Goal: Task Accomplishment & Management: Manage account settings

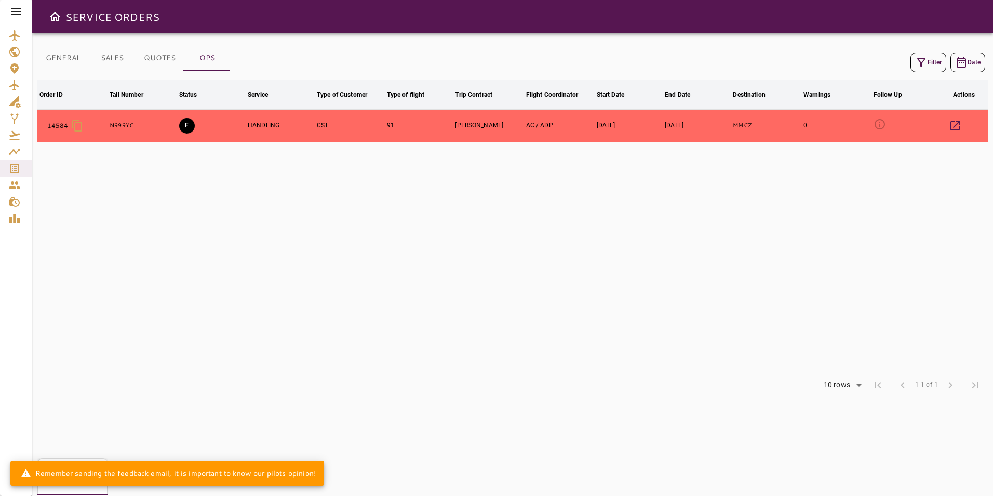
click at [17, 8] on icon at bounding box center [16, 11] width 12 height 12
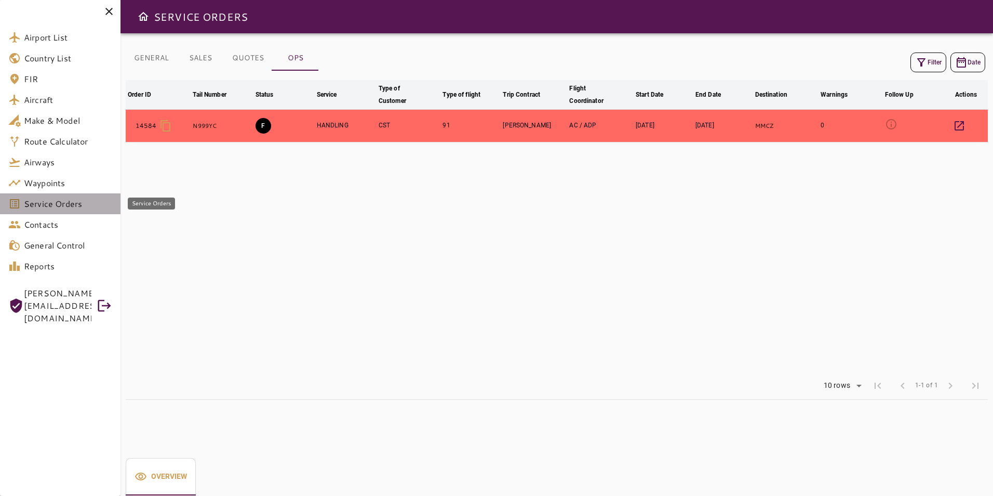
click at [76, 213] on link "Service Orders" at bounding box center [60, 203] width 121 height 21
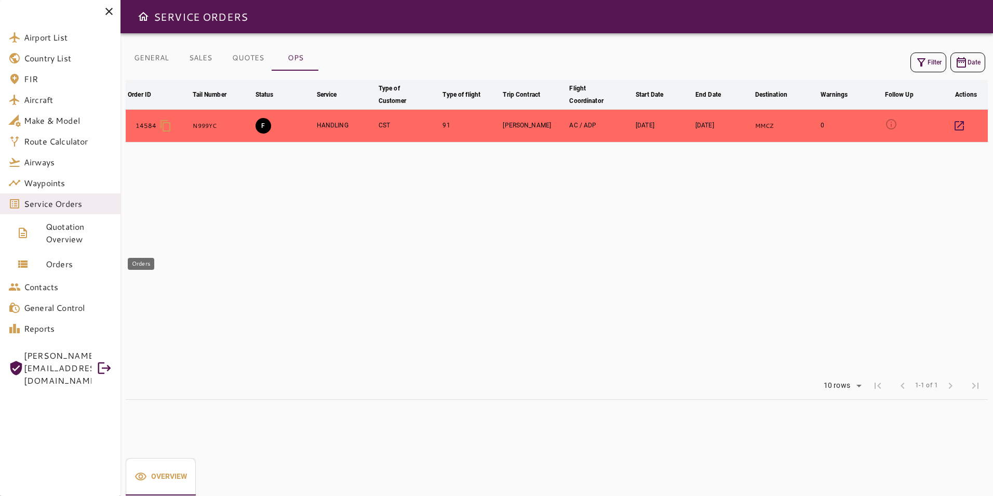
click at [85, 261] on span "Orders" at bounding box center [79, 264] width 66 height 12
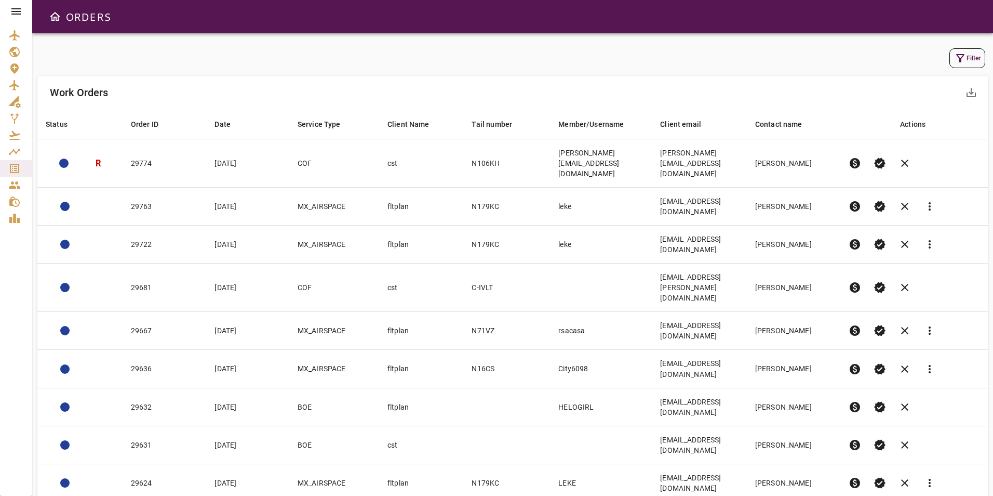
click at [952, 58] on button "Filter" at bounding box center [968, 58] width 36 height 20
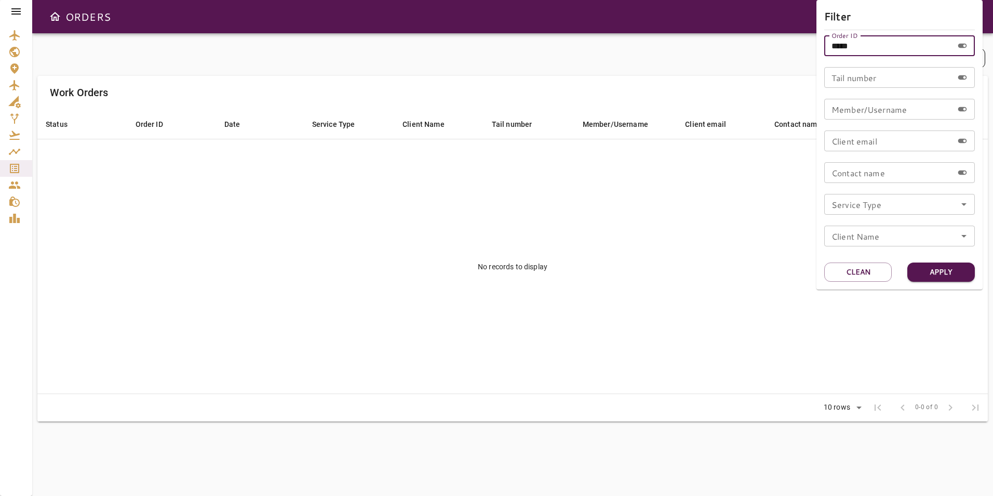
drag, startPoint x: 865, startPoint y: 46, endPoint x: 807, endPoint y: 46, distance: 57.7
click at [807, 46] on div "Filter Order ID ***** Order ID Tail number Tail number Member/Username Member/U…" at bounding box center [496, 248] width 993 height 496
type input "*****"
click at [928, 266] on button "Apply" at bounding box center [942, 271] width 68 height 19
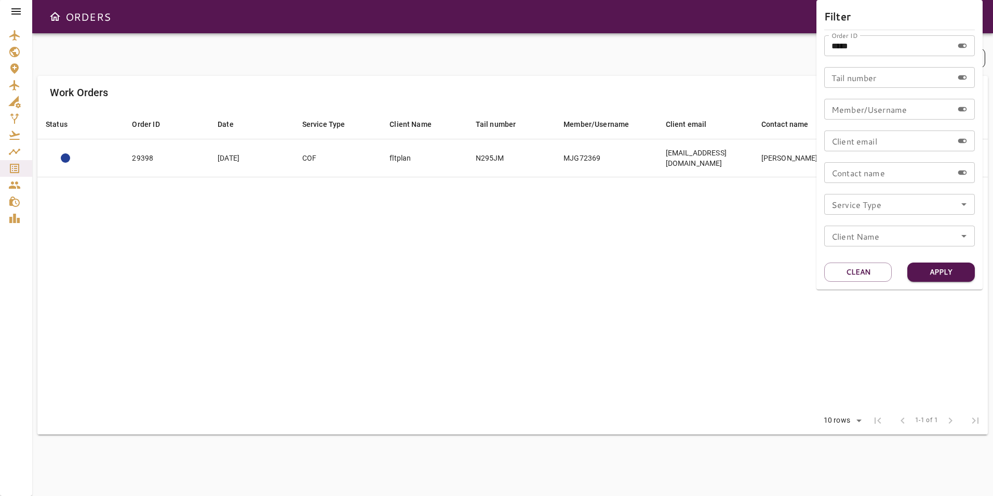
click at [635, 238] on div at bounding box center [496, 248] width 993 height 496
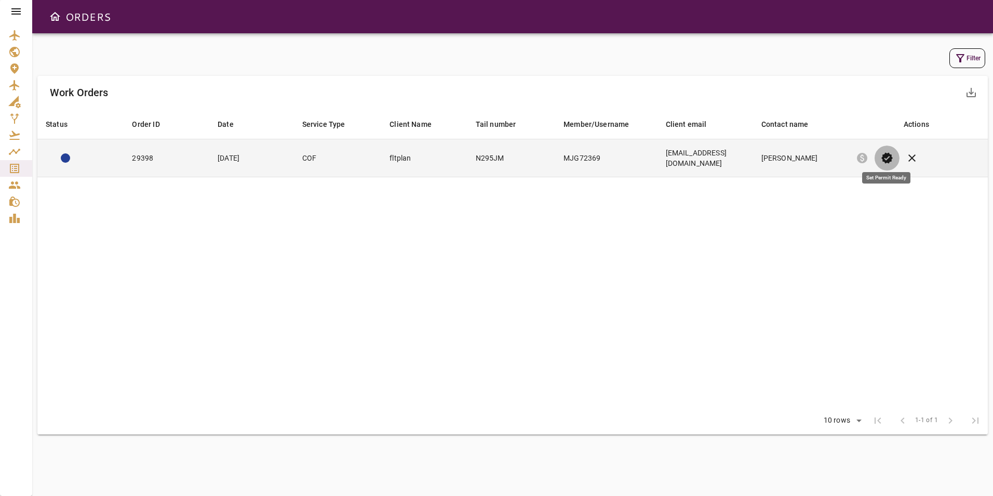
click at [884, 152] on span "verified" at bounding box center [887, 158] width 12 height 12
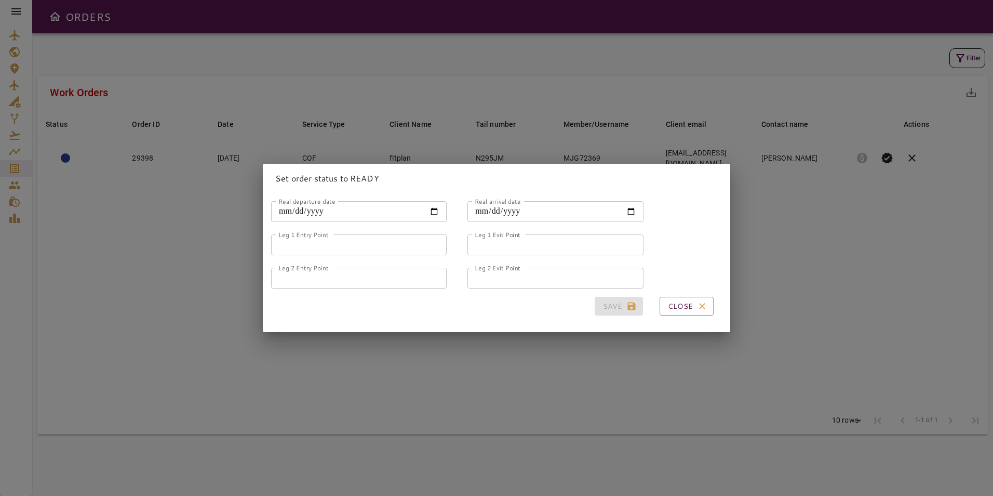
click at [430, 206] on input "Real departure date" at bounding box center [359, 211] width 176 height 21
type input "**********"
click at [625, 209] on input "Real arrival date" at bounding box center [556, 211] width 176 height 21
type input "**********"
click at [361, 243] on input "Leg 1 Entry Point" at bounding box center [359, 244] width 176 height 21
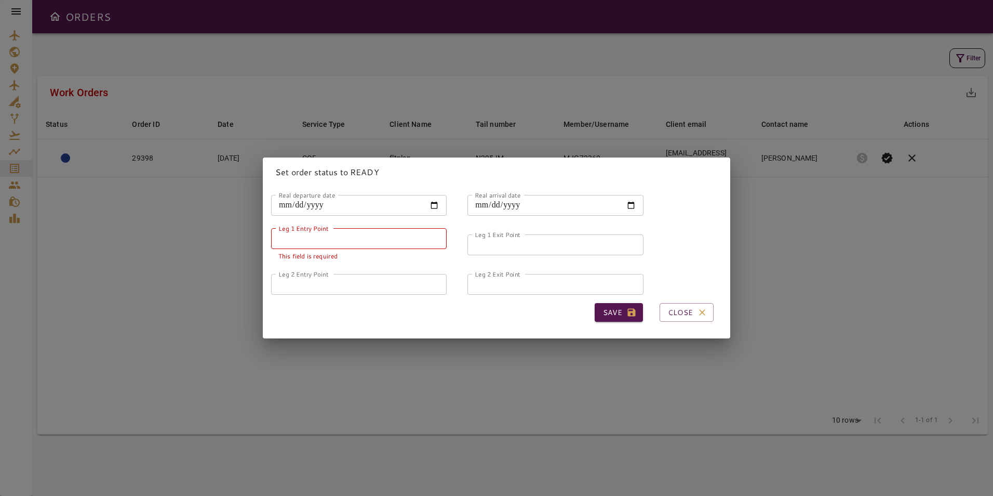
click at [327, 232] on input "Leg 1 Entry Point" at bounding box center [359, 238] width 176 height 21
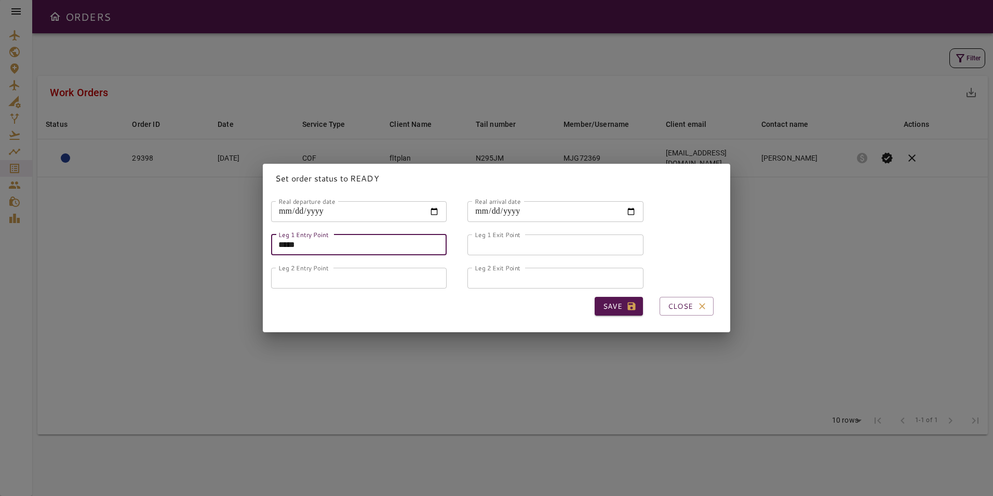
type input "*****"
click at [502, 247] on input "Leg 1 Exit Point" at bounding box center [556, 244] width 176 height 21
type input "*****"
click at [387, 272] on input "Leg 2 Entry Point" at bounding box center [359, 278] width 176 height 21
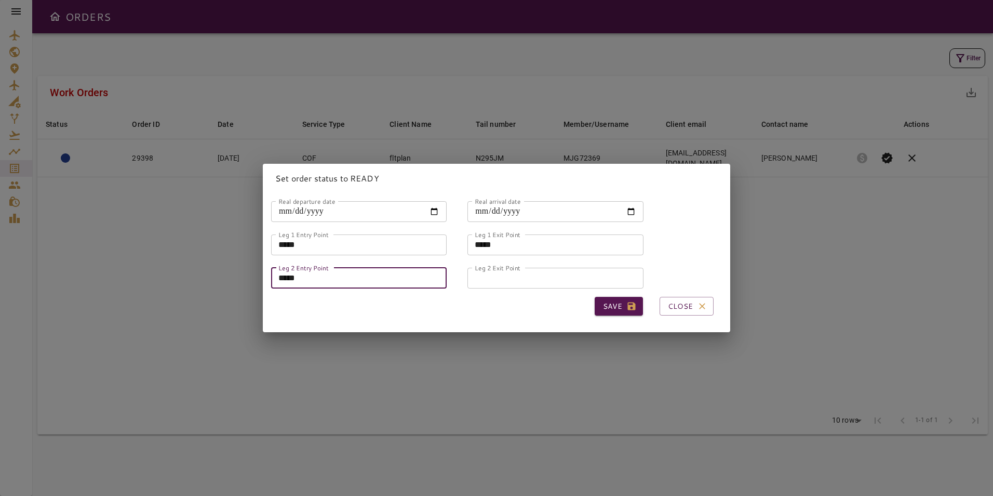
type input "*****"
click at [484, 281] on input "Leg 2 Exit Point" at bounding box center [556, 278] width 176 height 21
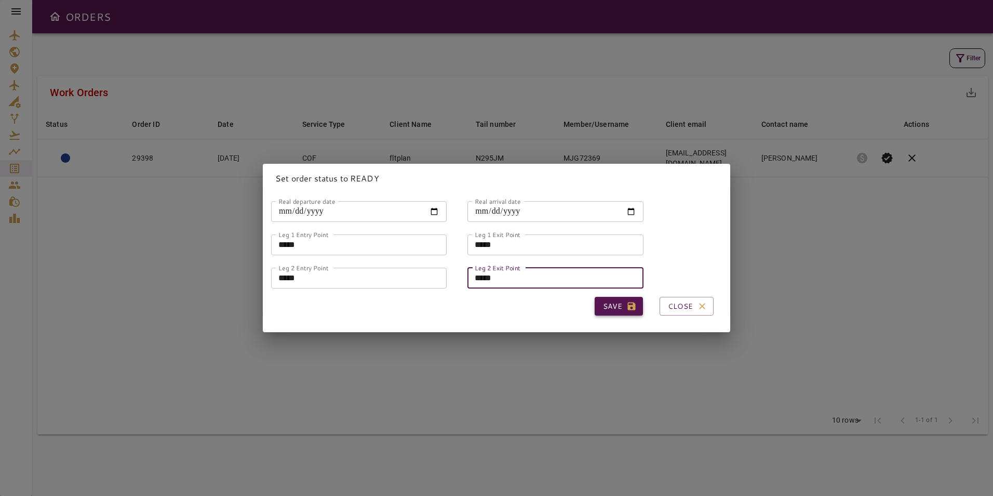
type input "*****"
click at [607, 305] on button "Save" at bounding box center [619, 306] width 48 height 19
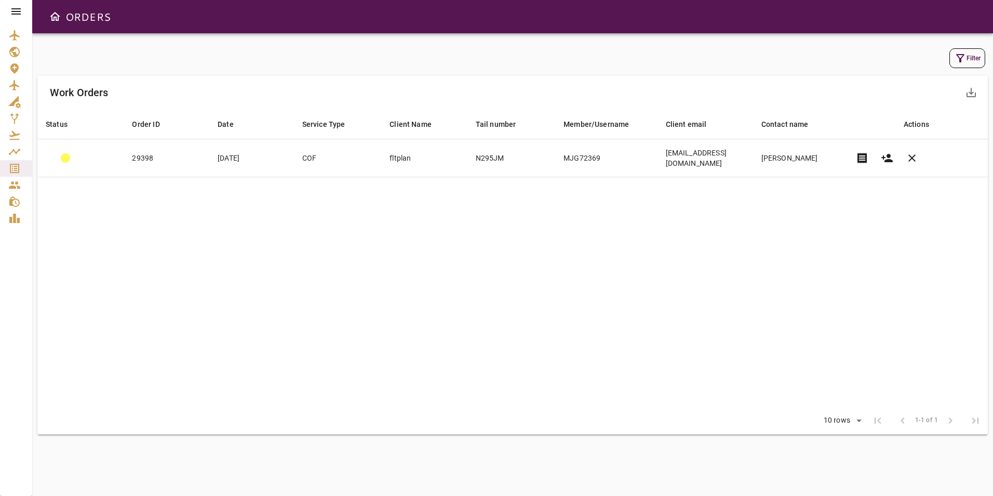
click at [14, 8] on icon at bounding box center [15, 11] width 9 height 6
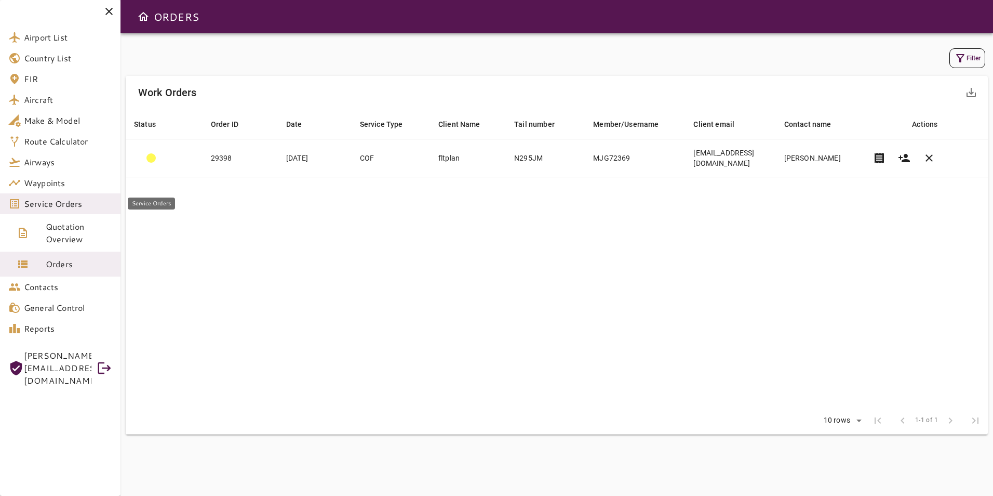
click at [82, 206] on span "Service Orders" at bounding box center [68, 203] width 88 height 12
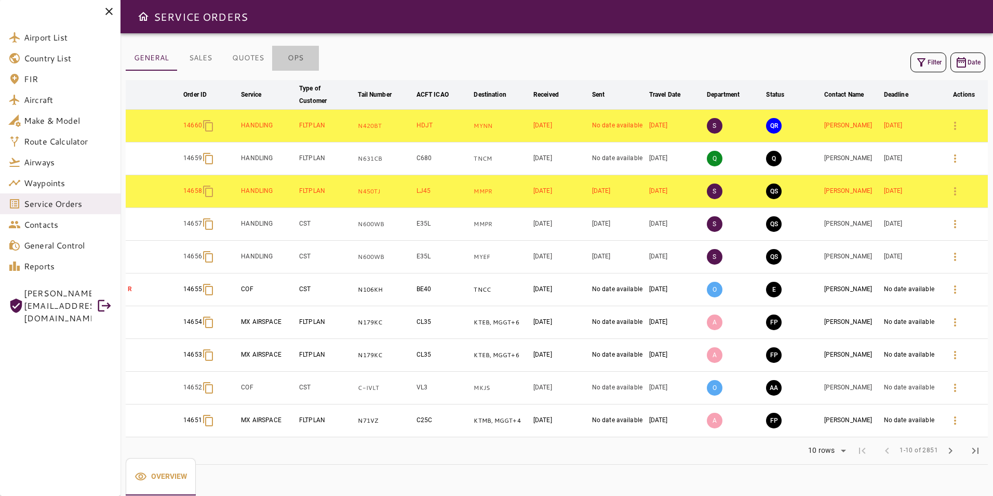
click at [296, 60] on button "OPS" at bounding box center [295, 58] width 47 height 25
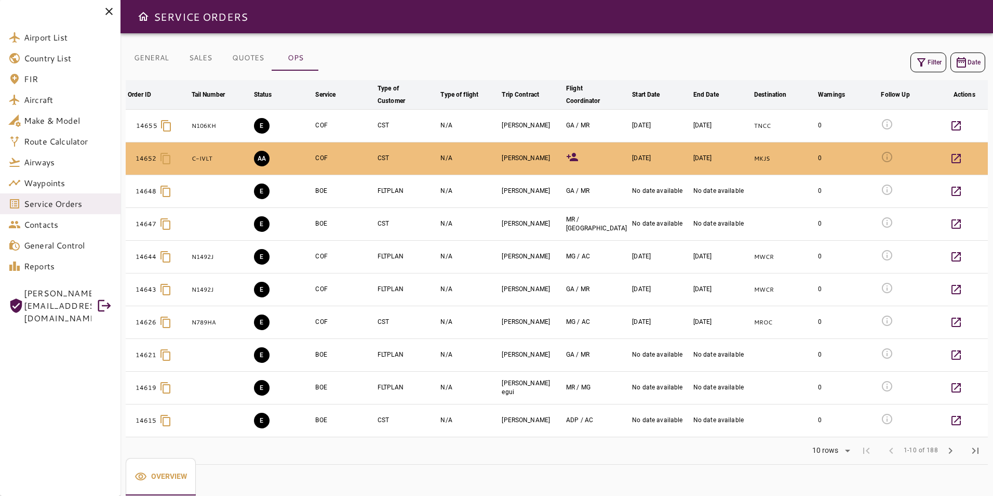
click at [931, 59] on button "Filter" at bounding box center [929, 62] width 36 height 20
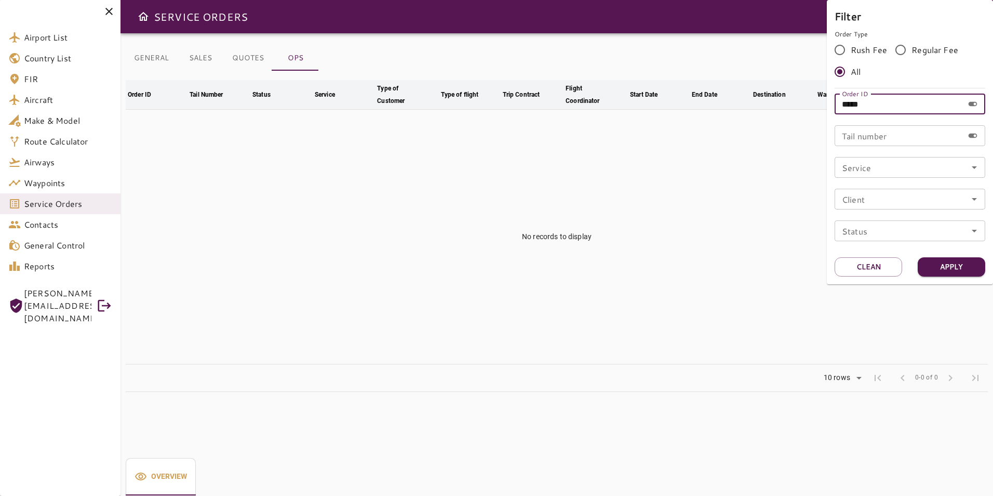
drag, startPoint x: 843, startPoint y: 103, endPoint x: 811, endPoint y: 103, distance: 31.7
click at [811, 103] on div "Filter Order Type Rush Fee Regular Fee All Order ID ***** Order ID Tail number …" at bounding box center [496, 248] width 993 height 496
click at [877, 103] on input "*****" at bounding box center [899, 104] width 129 height 21
drag, startPoint x: 949, startPoint y: 256, endPoint x: 947, endPoint y: 262, distance: 6.6
click at [947, 262] on div "Filter Order Type Rush Fee Regular Fee All Order ID ***** Order ID Tail number …" at bounding box center [910, 142] width 166 height 284
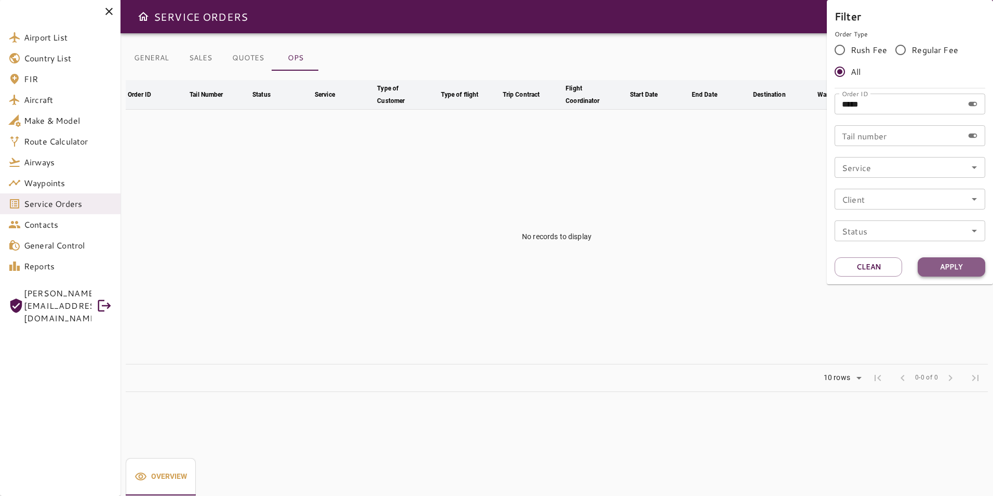
click at [943, 276] on button "Apply" at bounding box center [952, 266] width 68 height 19
click at [943, 269] on button "Apply" at bounding box center [952, 266] width 68 height 19
click at [731, 74] on div at bounding box center [496, 248] width 993 height 496
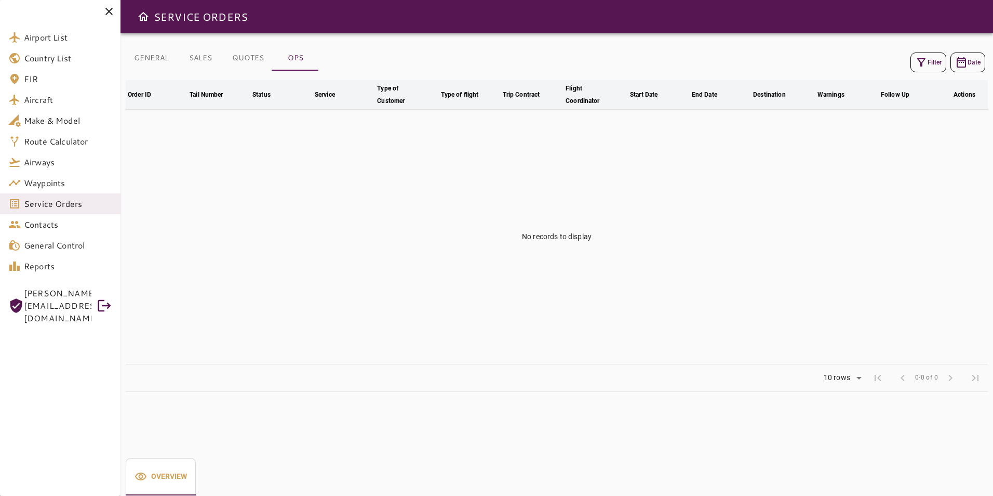
click at [155, 53] on button "GENERAL" at bounding box center [151, 58] width 51 height 25
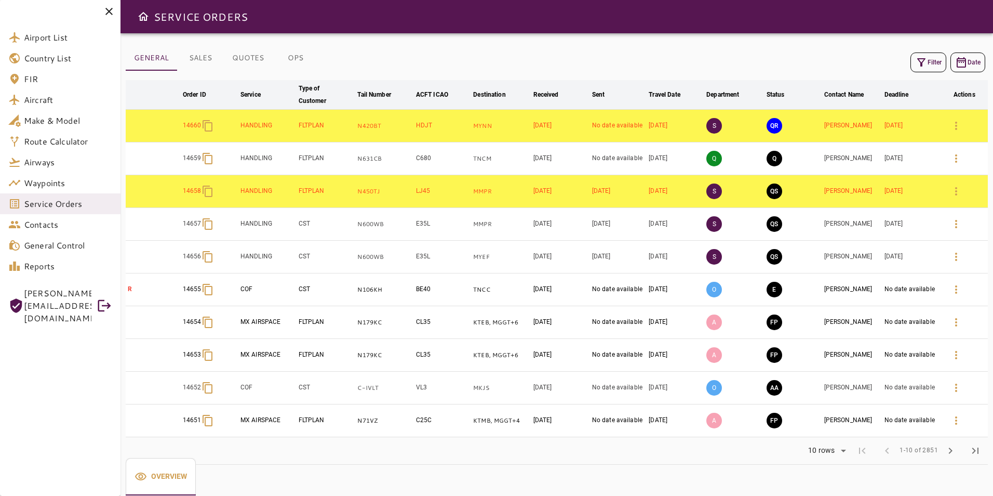
click at [294, 58] on button "OPS" at bounding box center [295, 58] width 47 height 25
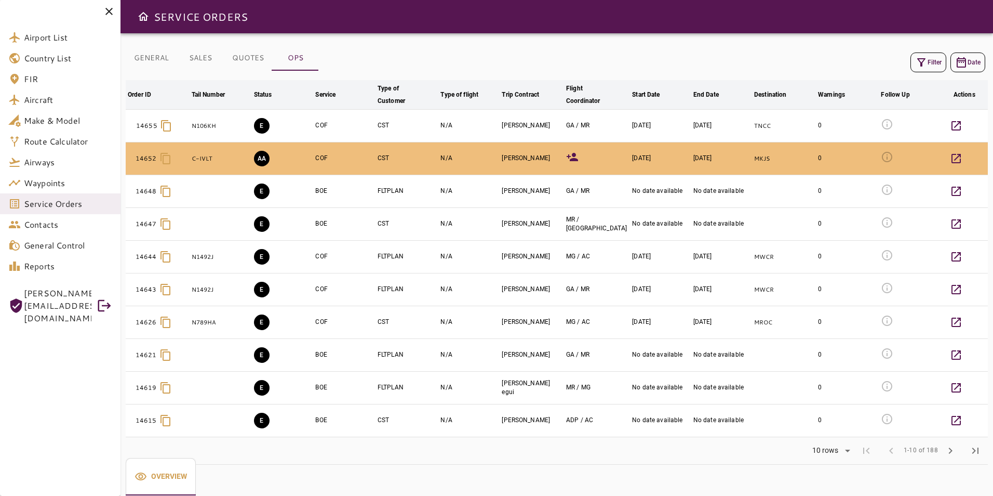
click at [937, 57] on button "Filter" at bounding box center [929, 62] width 36 height 20
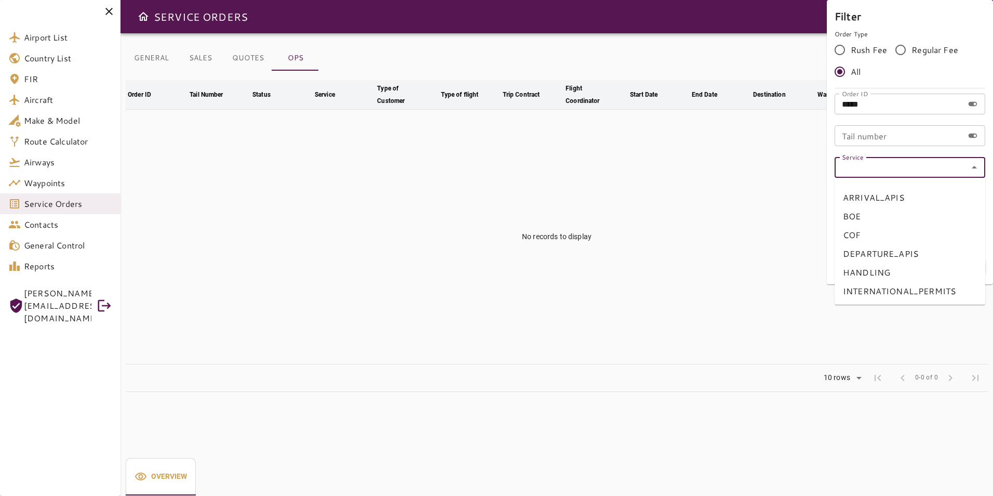
click at [899, 166] on input "Service" at bounding box center [910, 167] width 144 height 15
click at [896, 235] on li "COF" at bounding box center [910, 234] width 151 height 19
type input "***"
click at [950, 264] on button "Apply" at bounding box center [952, 266] width 68 height 19
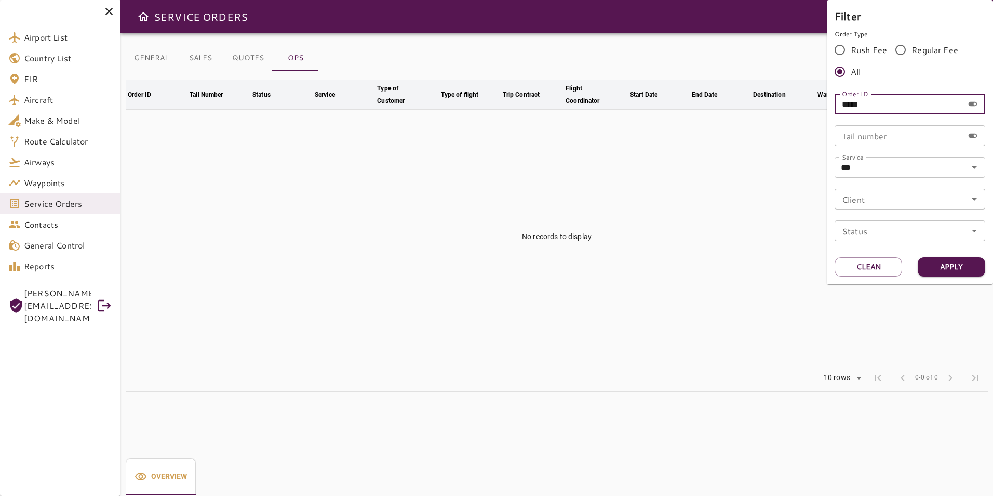
drag, startPoint x: 878, startPoint y: 107, endPoint x: 809, endPoint y: 106, distance: 69.1
click at [809, 106] on div "Filter Order Type Rush Fee Regular Fee All Order ID ***** Order ID Tail number …" at bounding box center [496, 248] width 993 height 496
type input "*"
click at [933, 263] on button "Apply" at bounding box center [952, 266] width 68 height 19
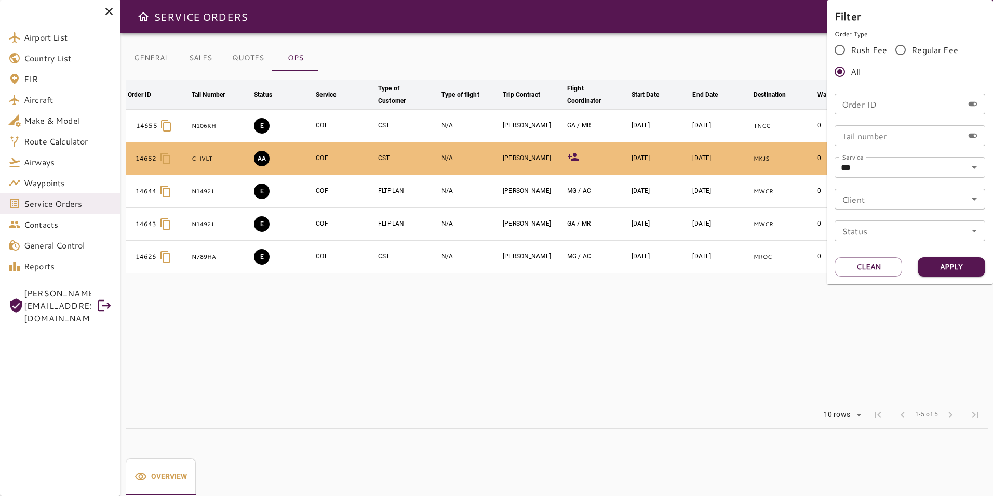
click at [420, 314] on div at bounding box center [496, 248] width 993 height 496
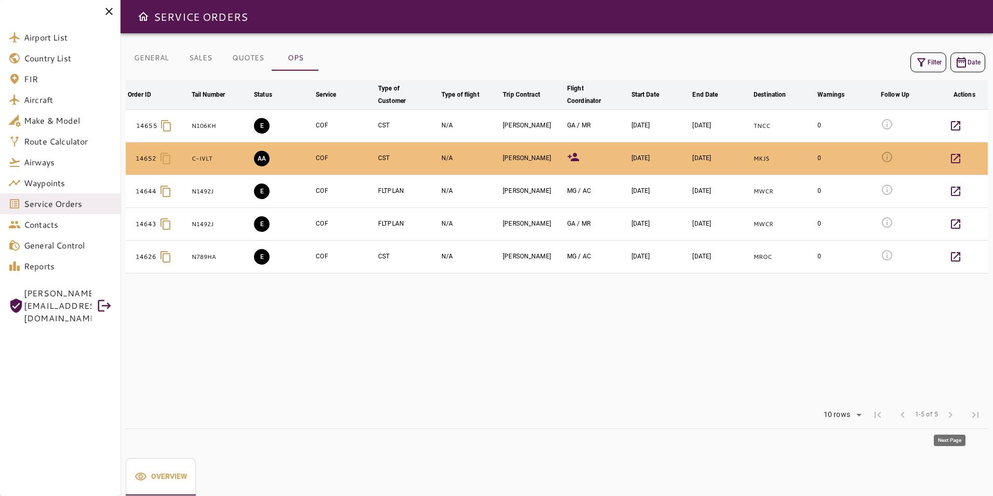
click at [950, 417] on span "chevron_right" at bounding box center [950, 414] width 25 height 25
click at [855, 415] on body "Airport List Country List FIR Aircraft Make & Model Route Calculator Airways Wa…" at bounding box center [496, 248] width 993 height 496
click at [842, 399] on li "15" at bounding box center [842, 399] width 48 height 19
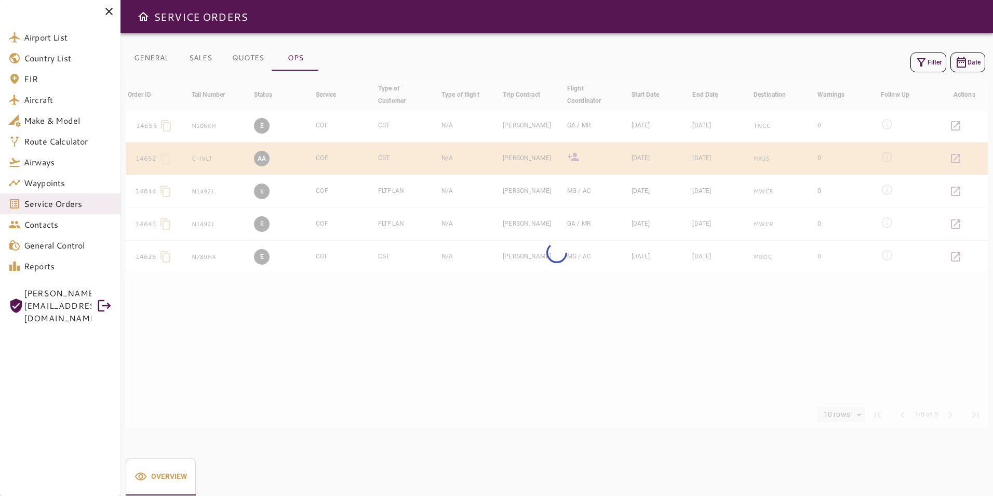
type input "**"
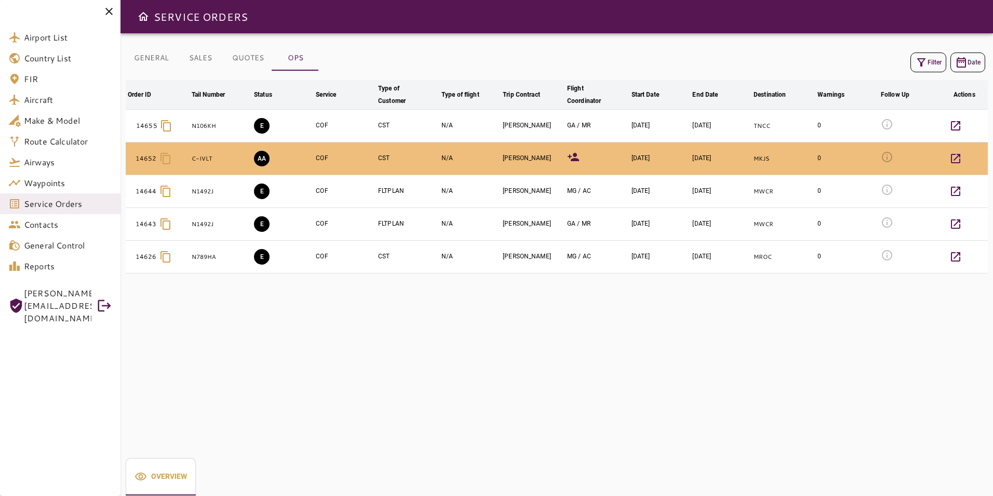
click at [142, 59] on button "GENERAL" at bounding box center [151, 58] width 51 height 25
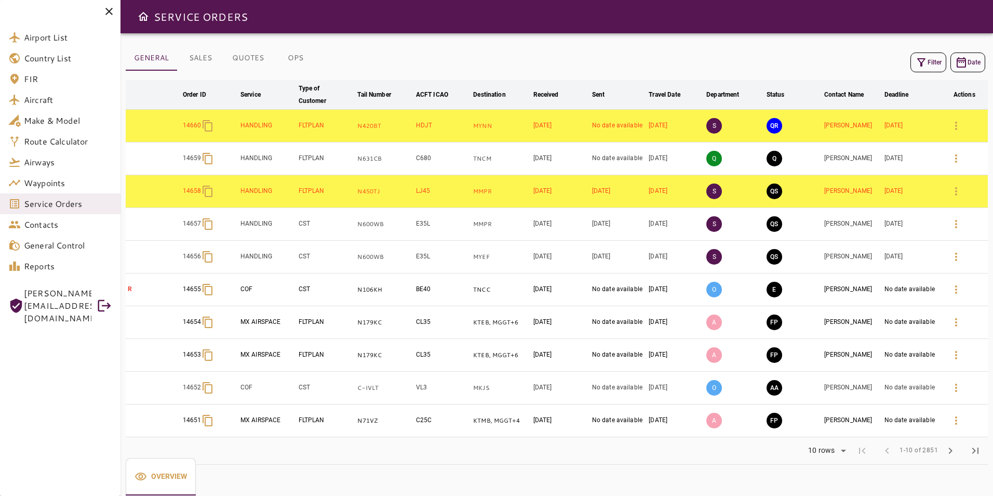
click at [299, 58] on button "OPS" at bounding box center [295, 58] width 47 height 25
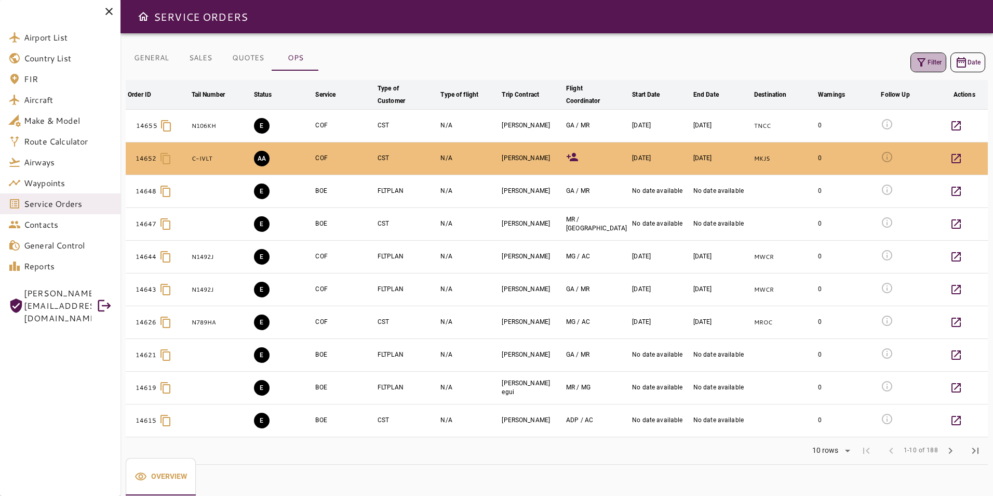
click at [935, 67] on button "Filter" at bounding box center [929, 62] width 36 height 20
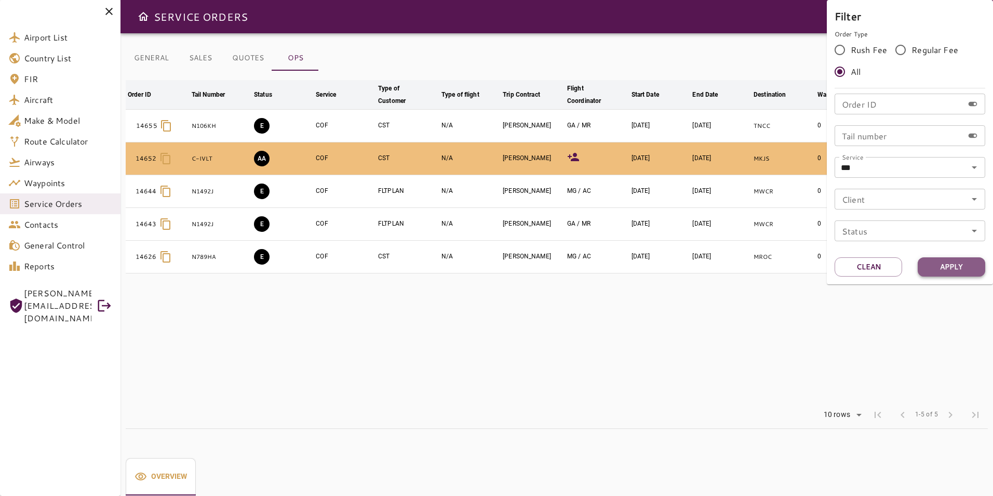
click at [931, 265] on button "Apply" at bounding box center [952, 266] width 68 height 19
click at [612, 362] on div at bounding box center [496, 248] width 993 height 496
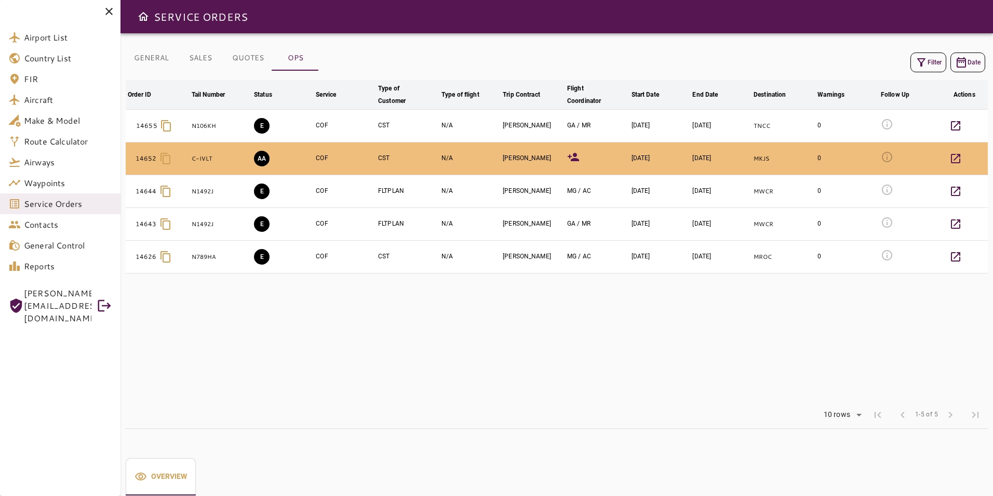
click at [290, 57] on button "OPS" at bounding box center [295, 58] width 47 height 25
click at [924, 66] on icon "button" at bounding box center [921, 62] width 12 height 12
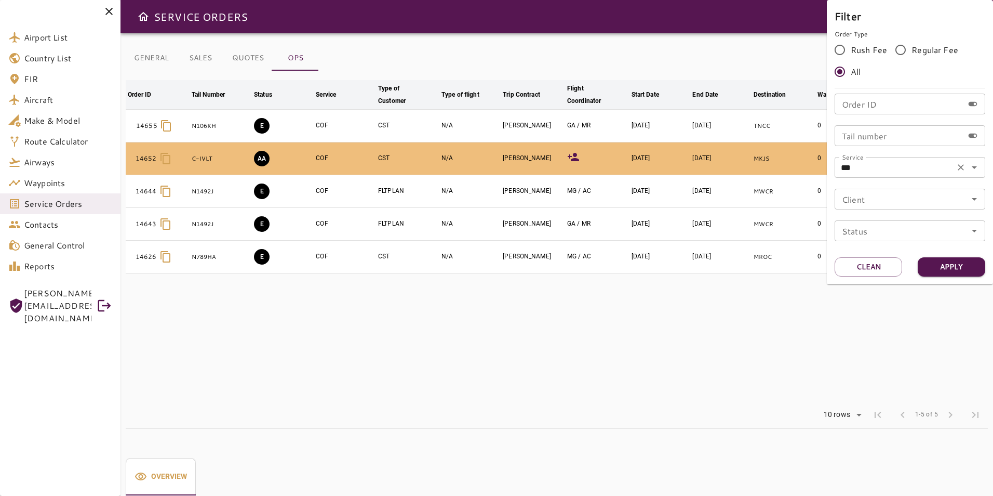
click at [862, 176] on div "*** Service" at bounding box center [910, 167] width 151 height 21
click at [979, 170] on icon "Open" at bounding box center [974, 167] width 12 height 12
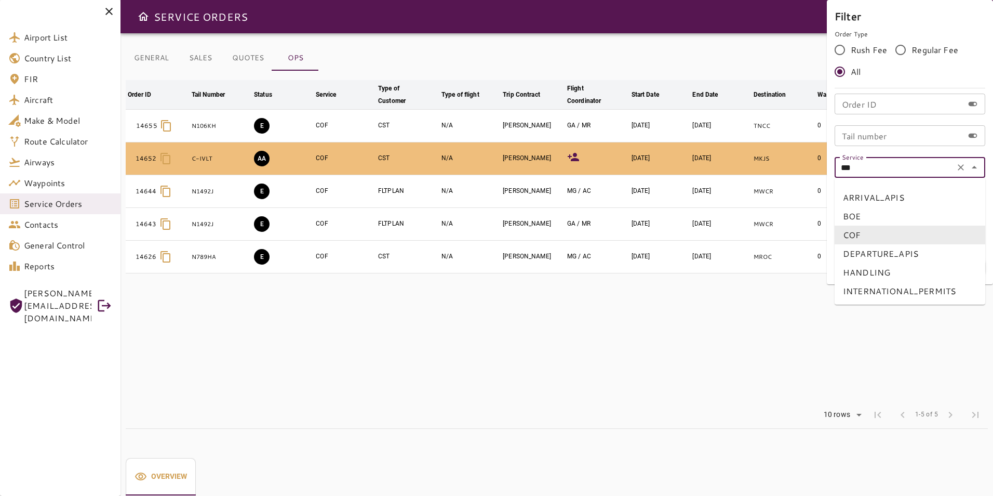
click at [902, 236] on li "COF" at bounding box center [910, 234] width 151 height 19
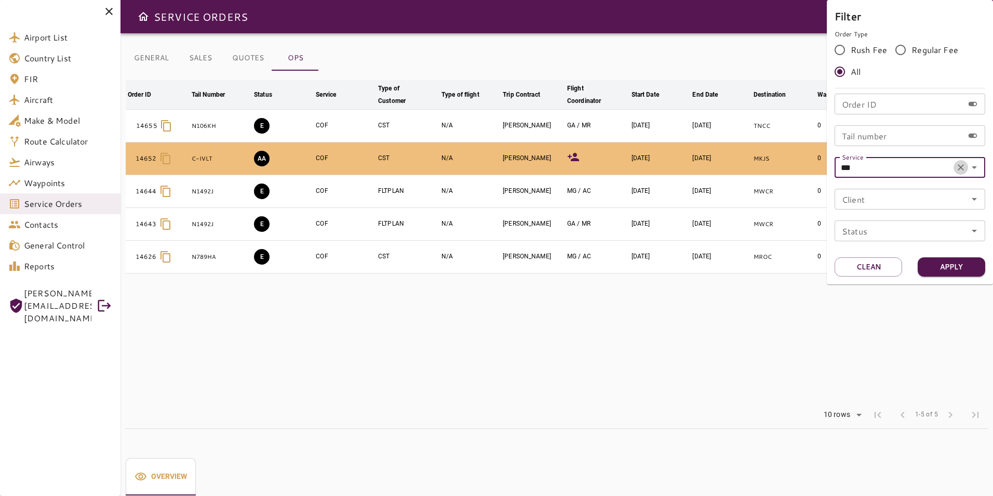
click at [960, 168] on icon "Clear" at bounding box center [961, 167] width 6 height 6
click at [943, 272] on button "Apply" at bounding box center [952, 266] width 68 height 19
click at [969, 271] on button "Apply" at bounding box center [952, 266] width 68 height 19
click at [877, 263] on button "Clean" at bounding box center [869, 266] width 68 height 19
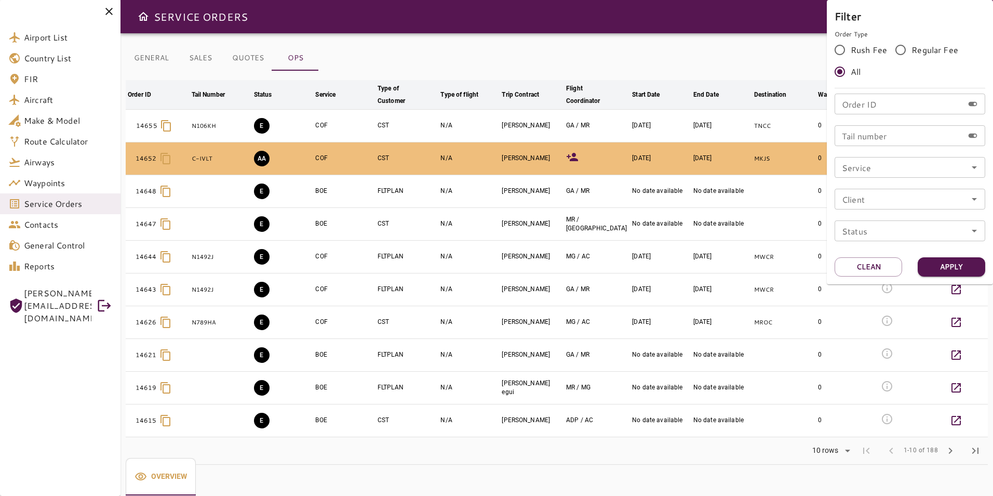
click at [309, 261] on div at bounding box center [496, 248] width 993 height 496
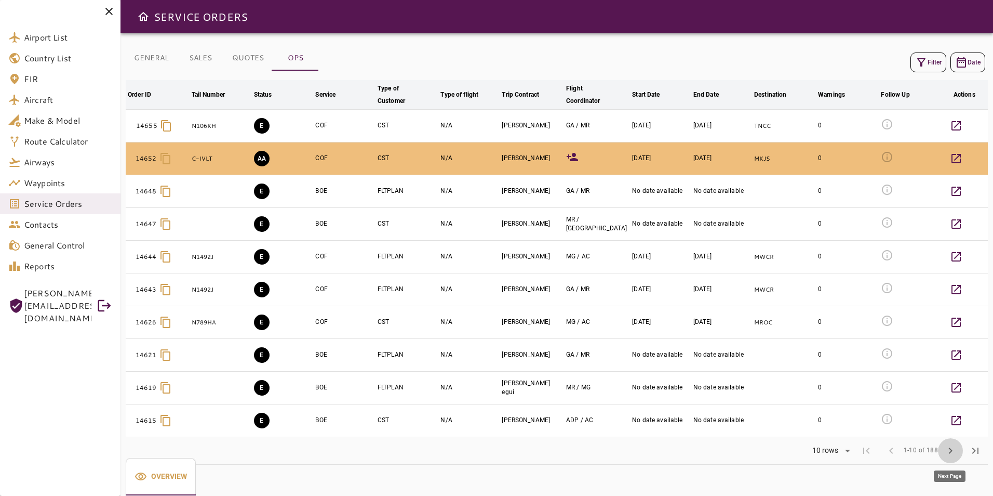
click at [953, 452] on span "chevron_right" at bounding box center [950, 450] width 12 height 12
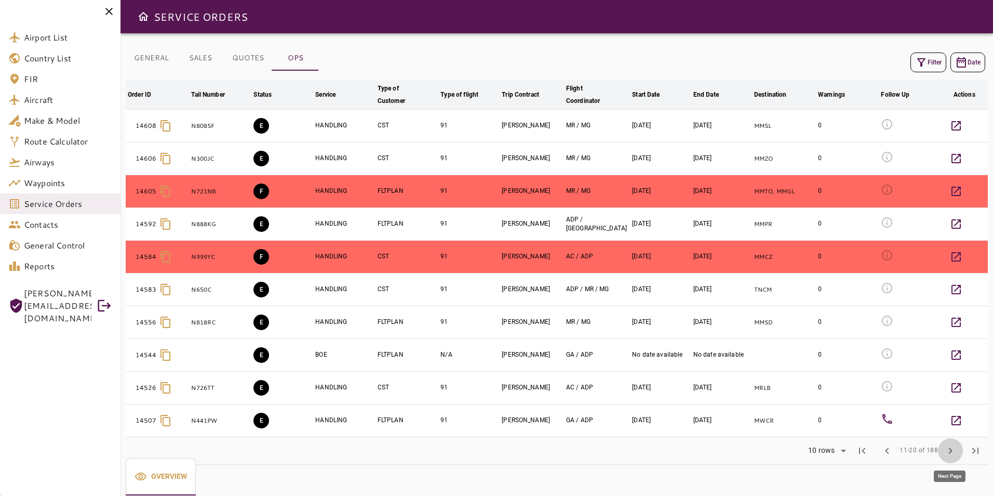
click at [950, 450] on span "chevron_right" at bounding box center [950, 450] width 12 height 12
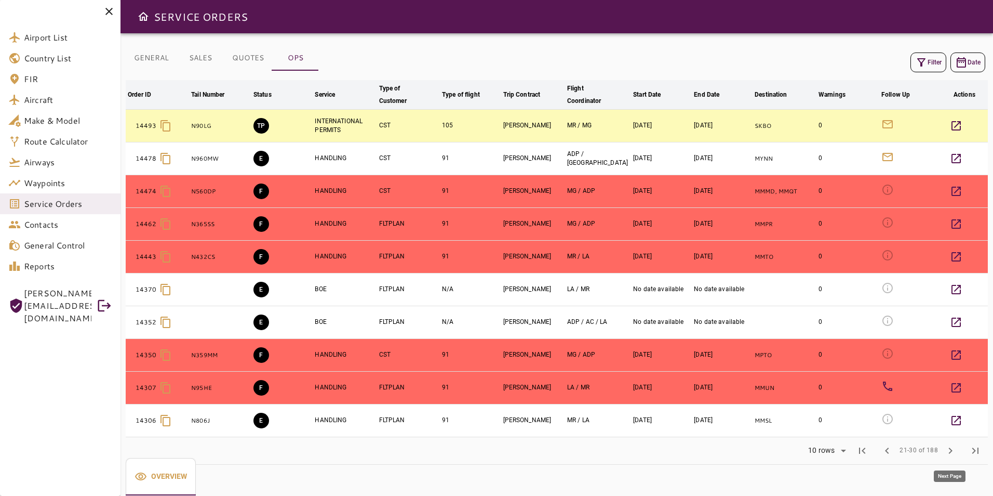
click at [950, 450] on span "chevron_right" at bounding box center [950, 450] width 12 height 12
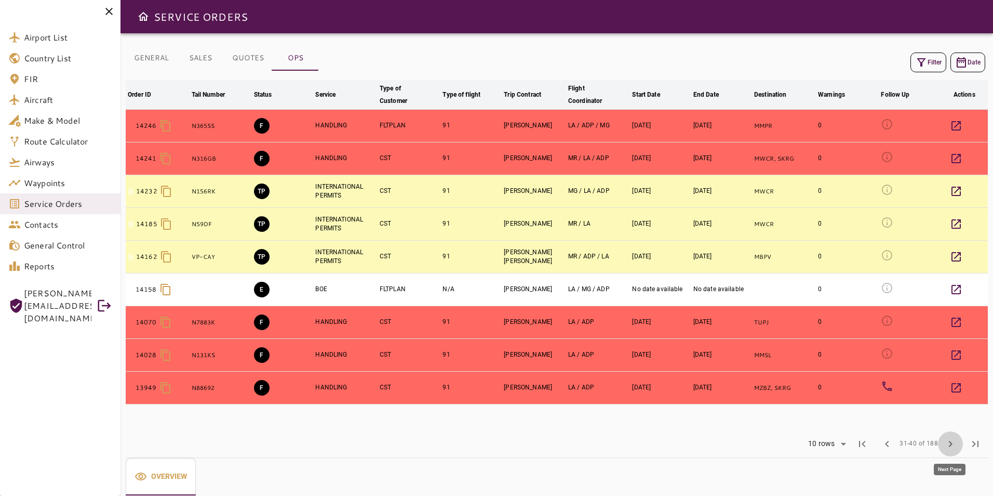
click at [950, 450] on button "chevron_right" at bounding box center [950, 443] width 25 height 25
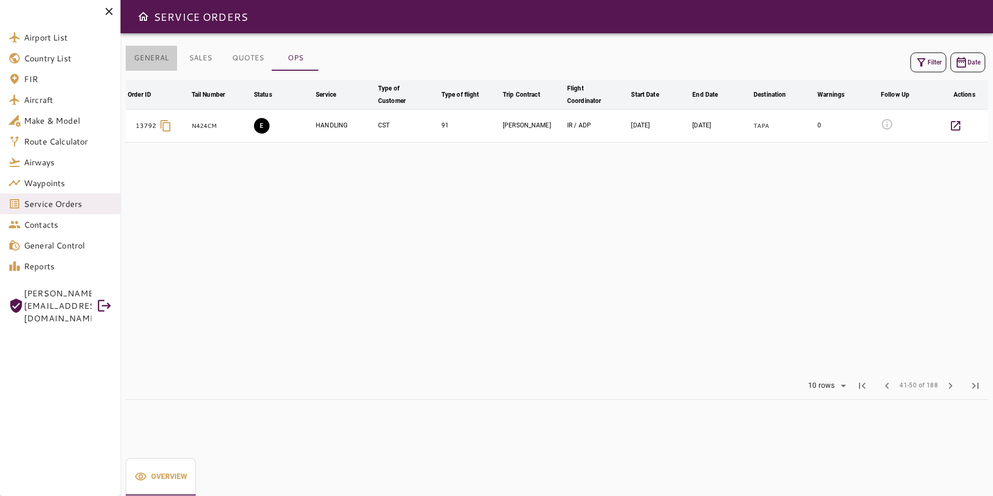
click at [146, 59] on button "GENERAL" at bounding box center [151, 58] width 51 height 25
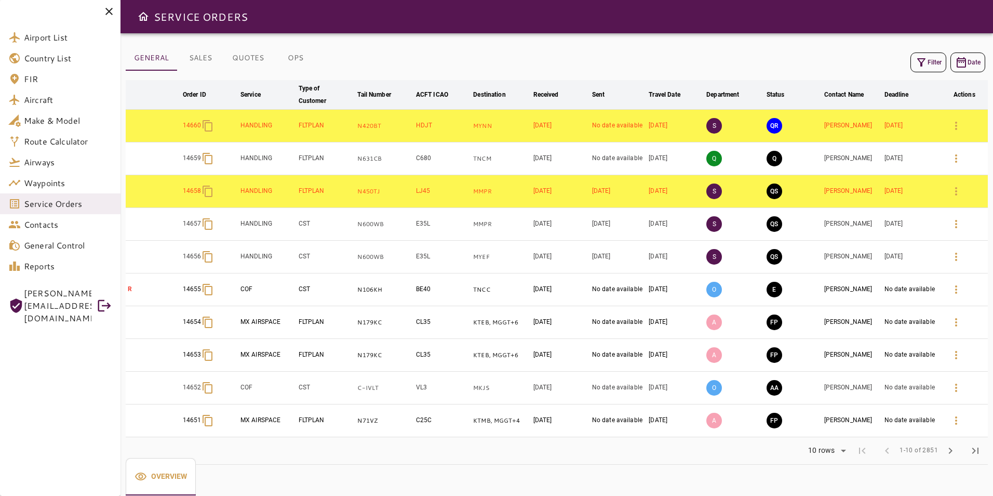
click at [934, 64] on button "Filter" at bounding box center [929, 62] width 36 height 20
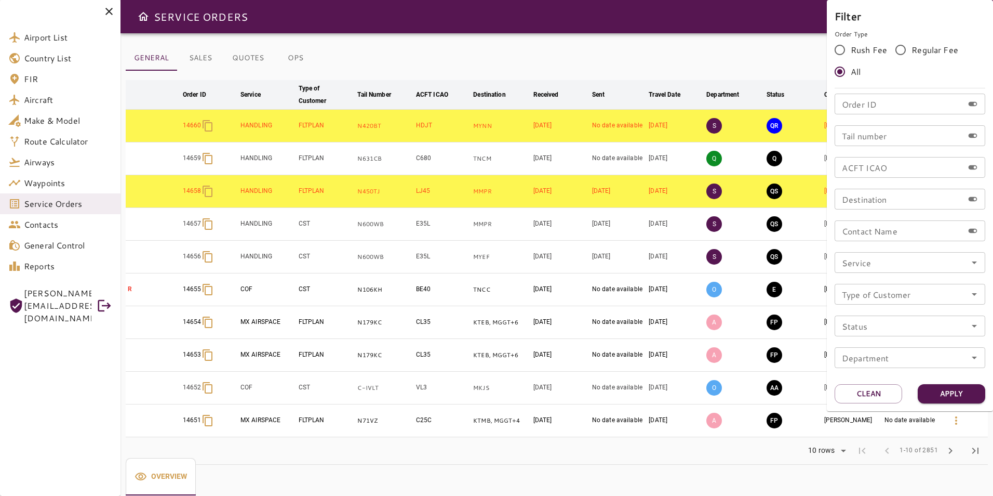
click at [907, 271] on div "Service" at bounding box center [910, 262] width 151 height 21
click at [974, 265] on icon "Open" at bounding box center [974, 262] width 12 height 12
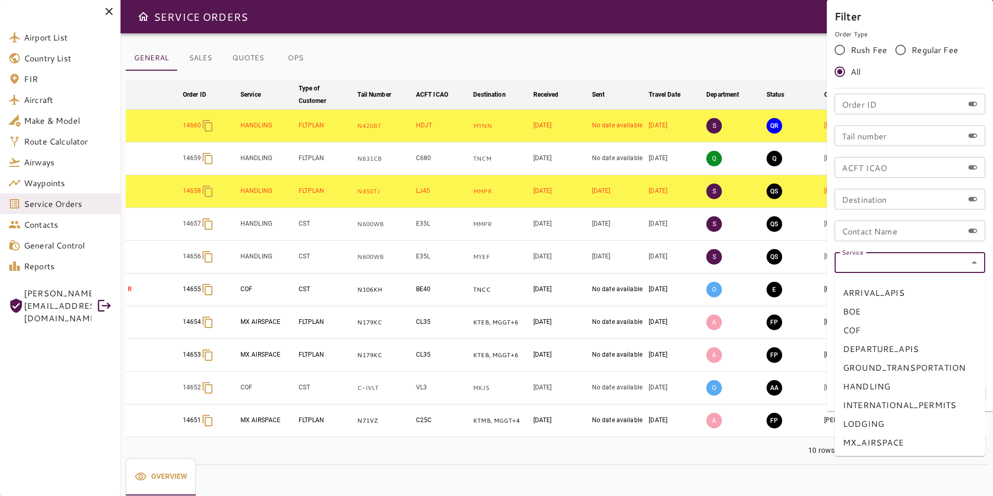
click at [895, 329] on li "COF" at bounding box center [910, 330] width 151 height 19
type input "***"
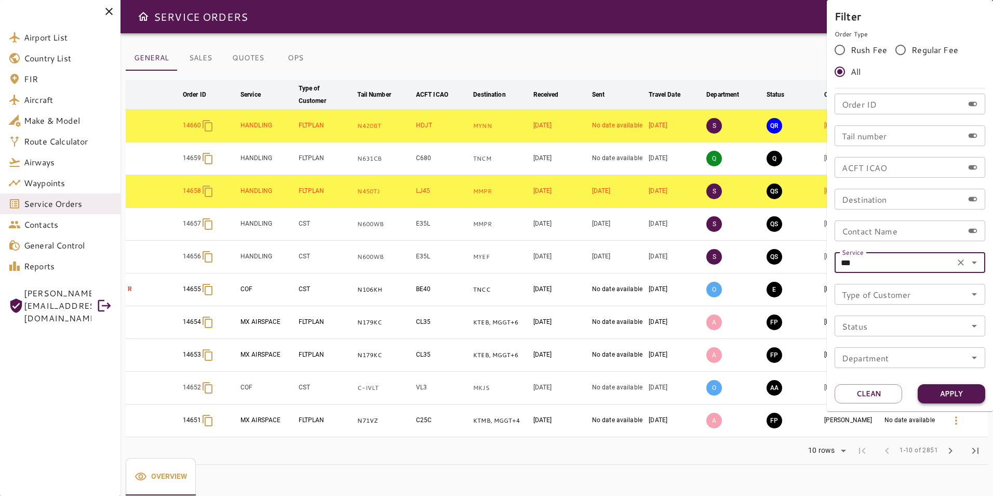
click at [938, 391] on button "Apply" at bounding box center [952, 393] width 68 height 19
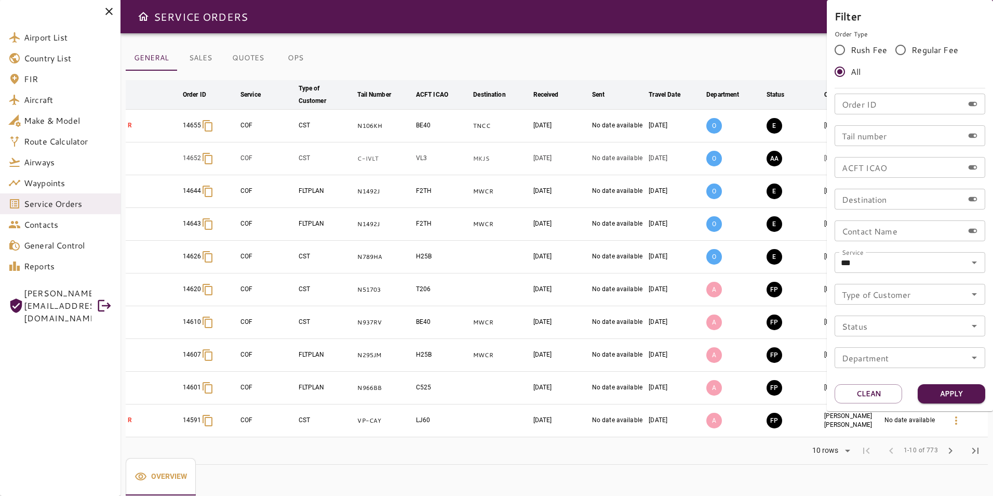
click at [480, 63] on div at bounding box center [496, 248] width 993 height 496
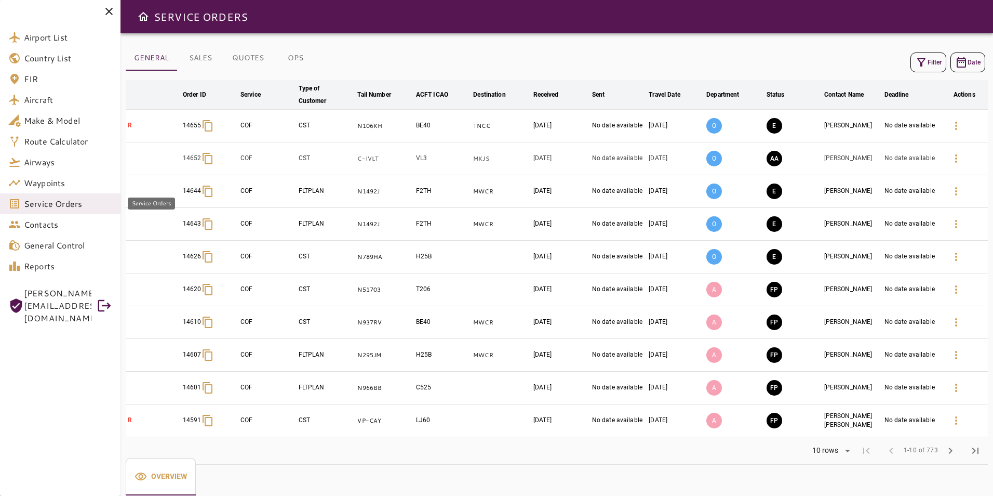
click at [77, 203] on span "Service Orders" at bounding box center [68, 203] width 88 height 12
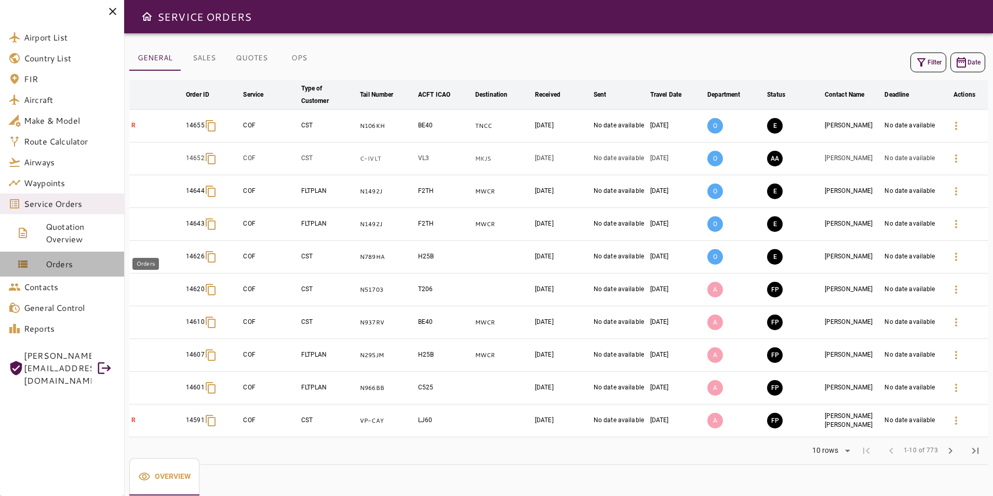
click at [95, 265] on span "Orders" at bounding box center [81, 264] width 70 height 12
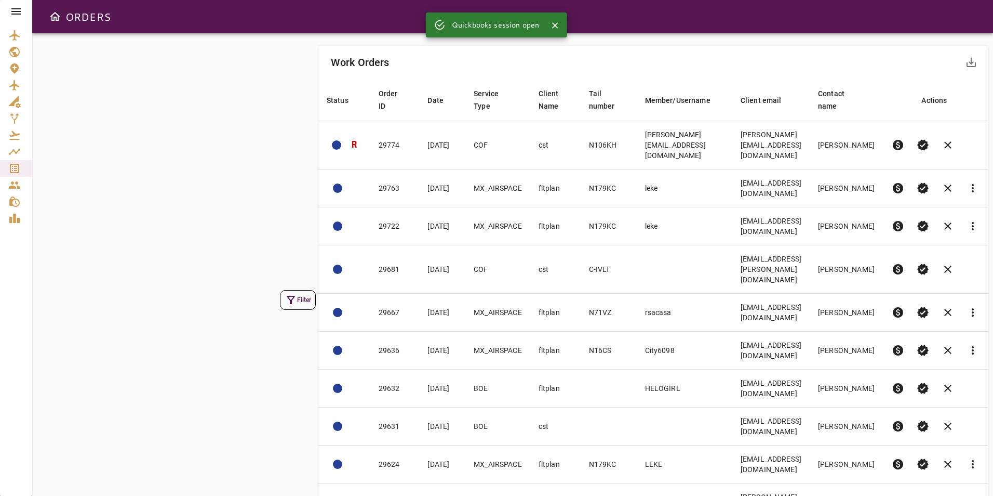
click at [285, 294] on icon "button" at bounding box center [291, 300] width 12 height 12
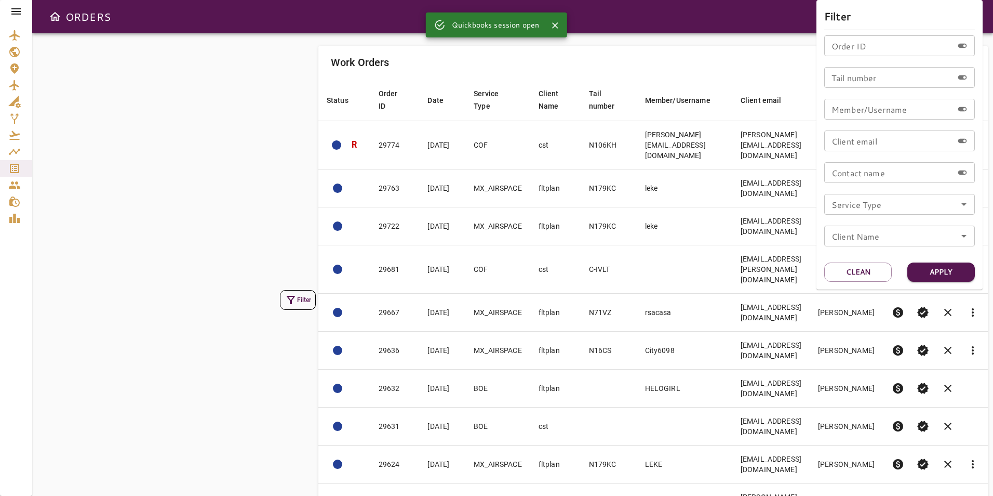
click at [878, 51] on input "Order ID" at bounding box center [888, 45] width 129 height 21
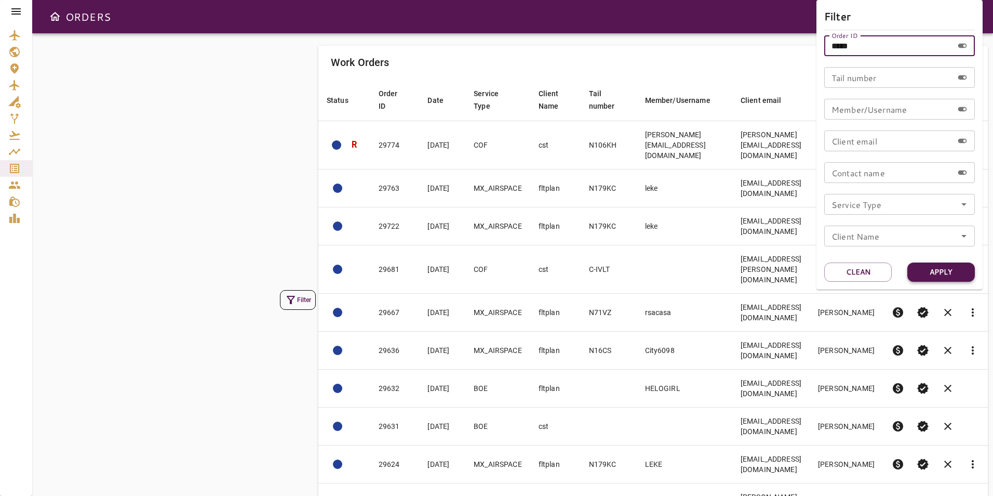
type input "*****"
click at [944, 272] on button "Apply" at bounding box center [942, 271] width 68 height 19
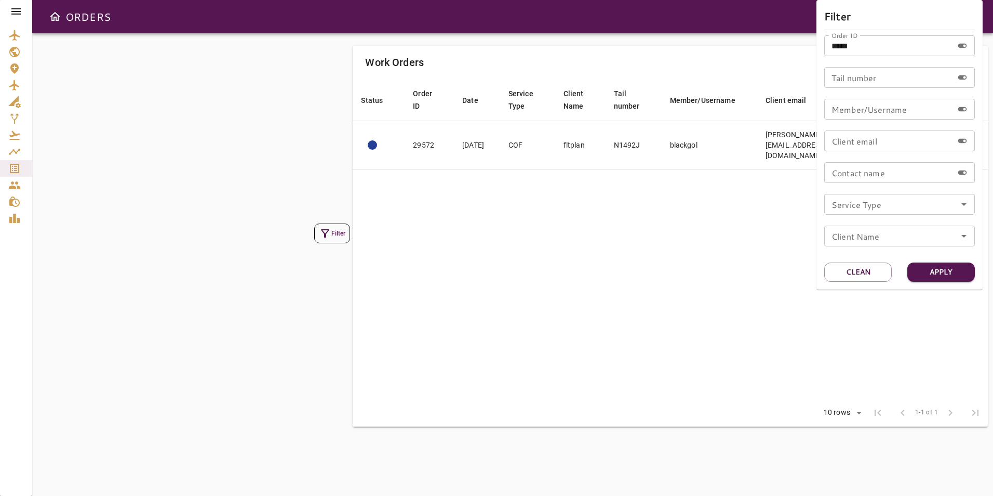
click at [678, 34] on div at bounding box center [496, 248] width 993 height 496
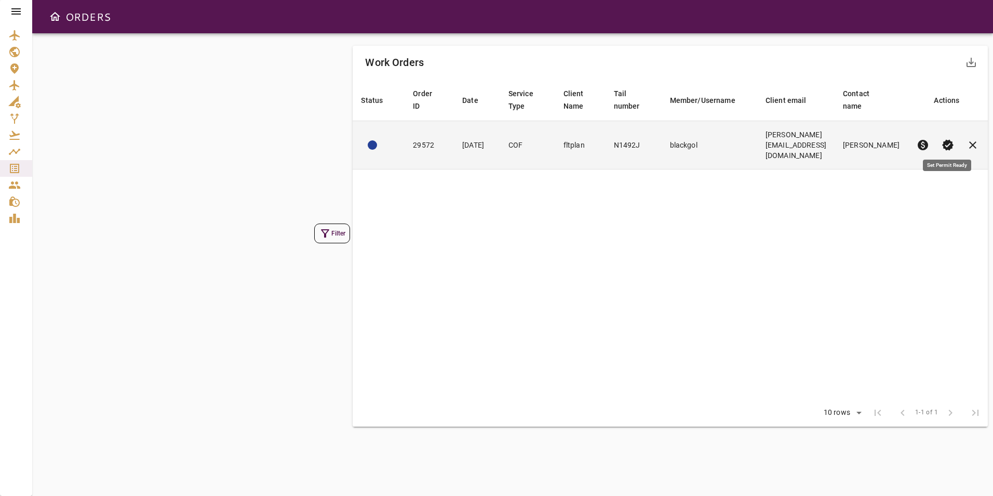
click at [951, 146] on span "verified" at bounding box center [948, 145] width 12 height 12
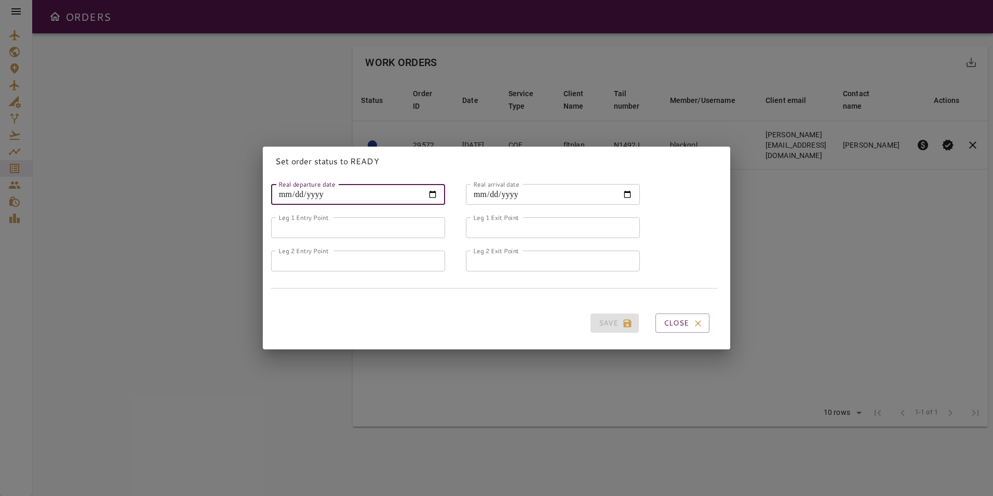
click at [372, 189] on input "Real departure date" at bounding box center [358, 194] width 174 height 21
click at [430, 193] on input "Real departure date" at bounding box center [358, 194] width 174 height 21
type input "**********"
click at [618, 193] on input "Real arrival date" at bounding box center [553, 194] width 174 height 21
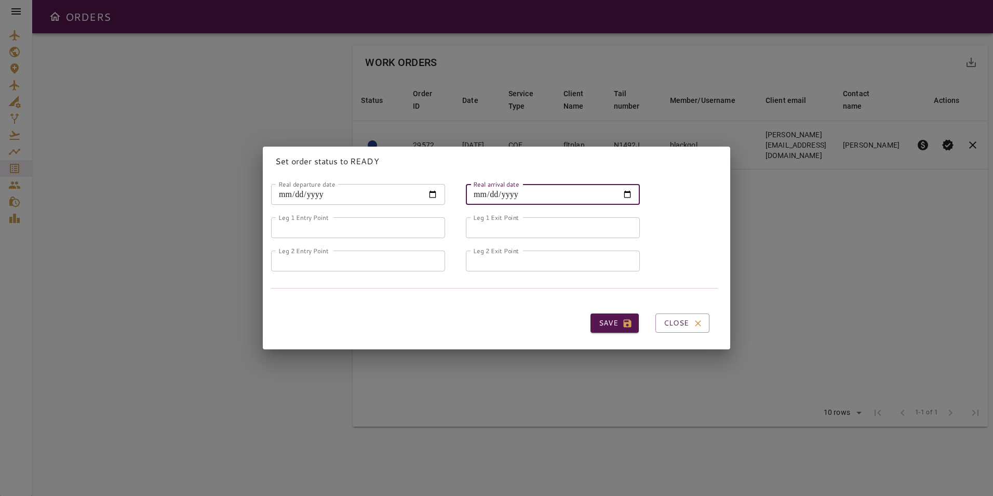
type input "**********"
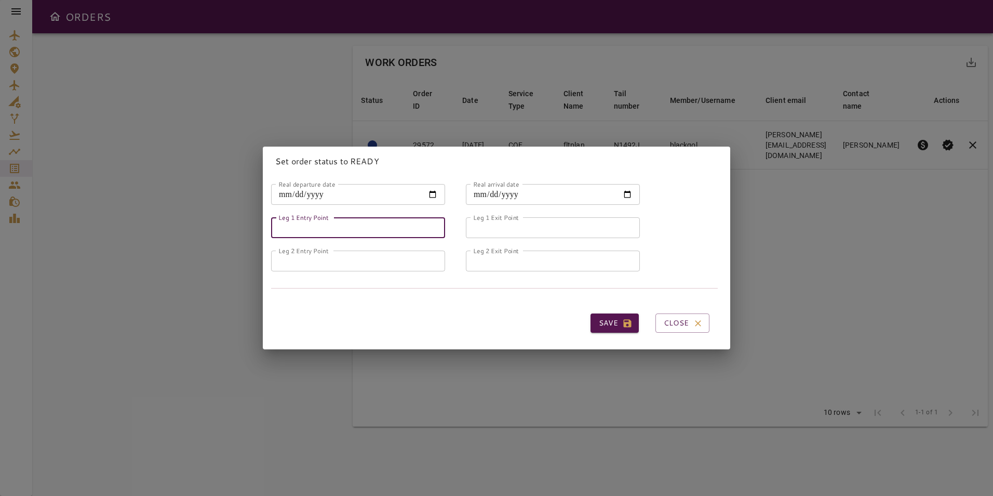
click at [375, 228] on input "Leg 1 Entry Point" at bounding box center [358, 227] width 174 height 21
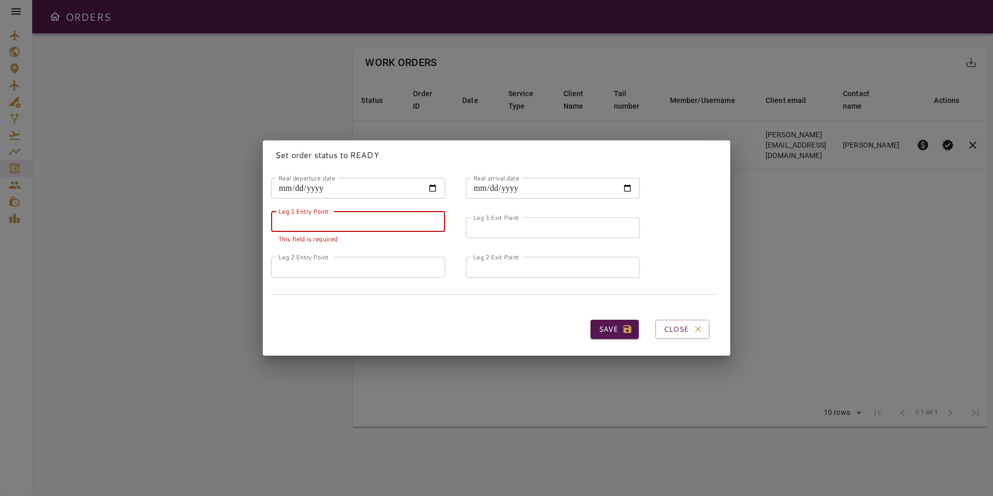
click at [346, 216] on input "Leg 1 Entry Point" at bounding box center [358, 221] width 174 height 21
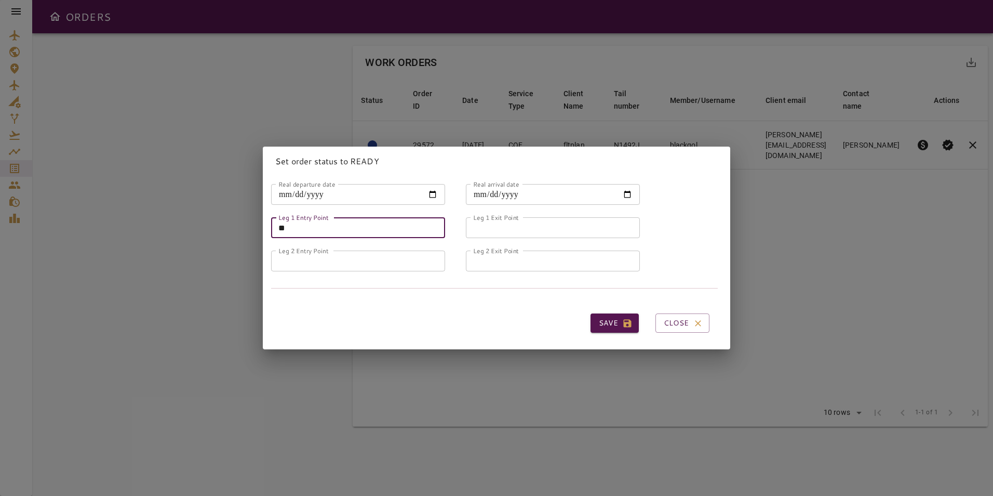
type input "*"
type input "*****"
click at [494, 222] on input "Leg 1 Exit Point" at bounding box center [553, 227] width 174 height 21
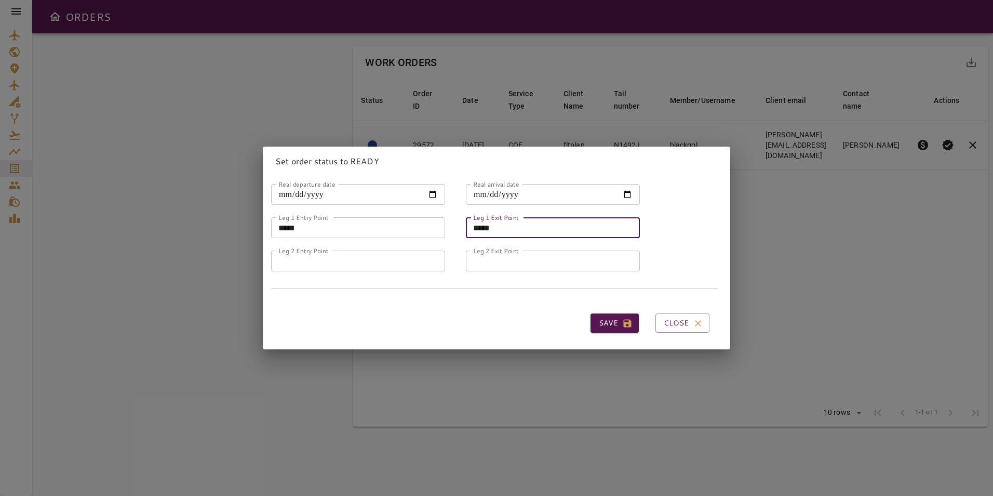
type input "*****"
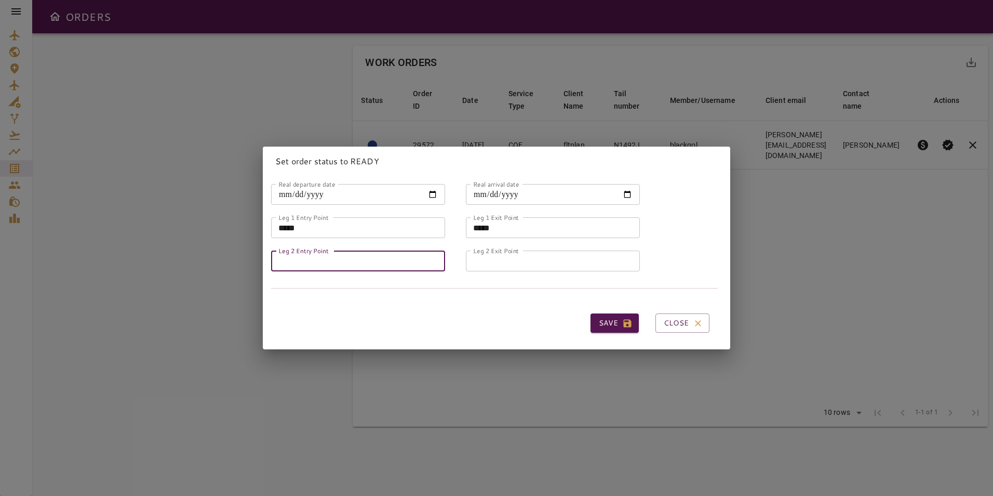
click at [342, 260] on input "Leg 2 Entry Point" at bounding box center [358, 260] width 174 height 21
type input "*****"
click at [512, 251] on label "Leg 2 Exit Point" at bounding box center [496, 250] width 46 height 9
click at [512, 251] on input "Leg 2 Exit Point" at bounding box center [553, 260] width 174 height 21
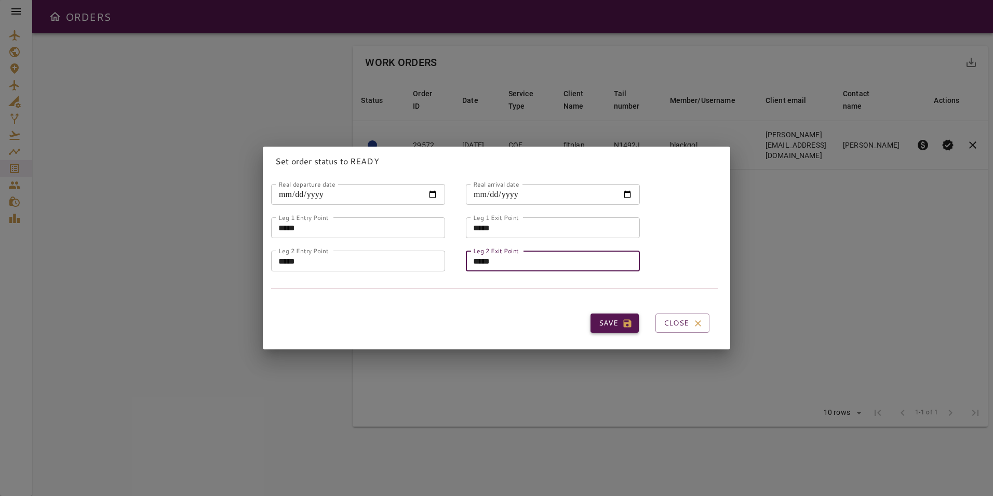
type input "*****"
click at [622, 318] on icon "button" at bounding box center [627, 323] width 10 height 10
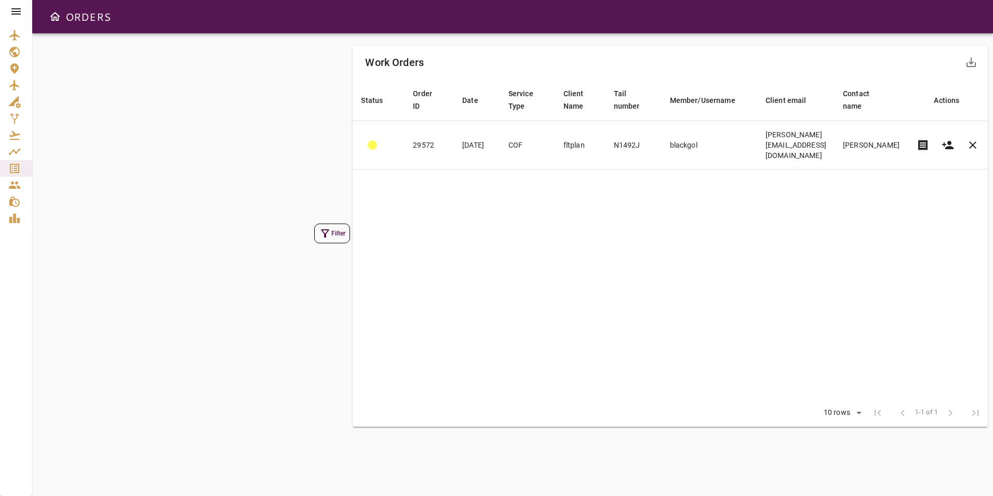
click at [19, 10] on icon at bounding box center [16, 11] width 12 height 12
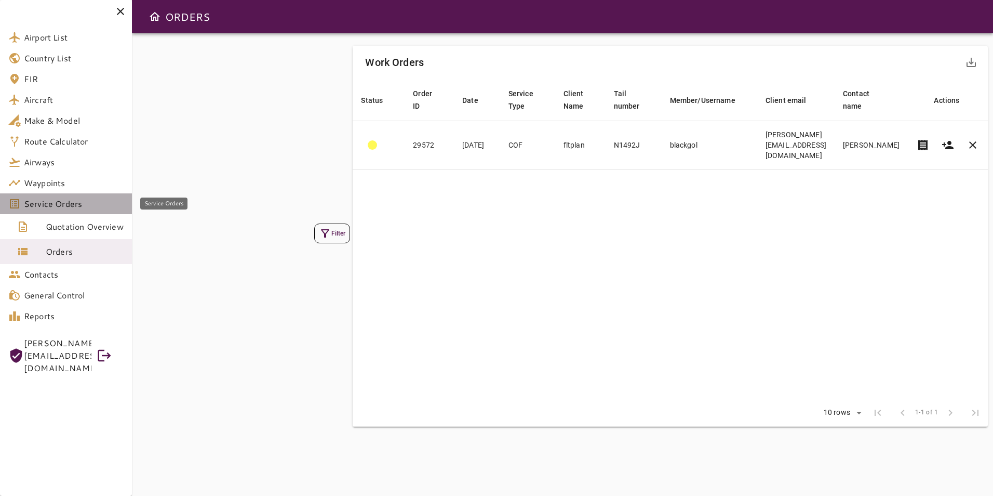
click at [87, 202] on span "Service Orders" at bounding box center [74, 203] width 100 height 12
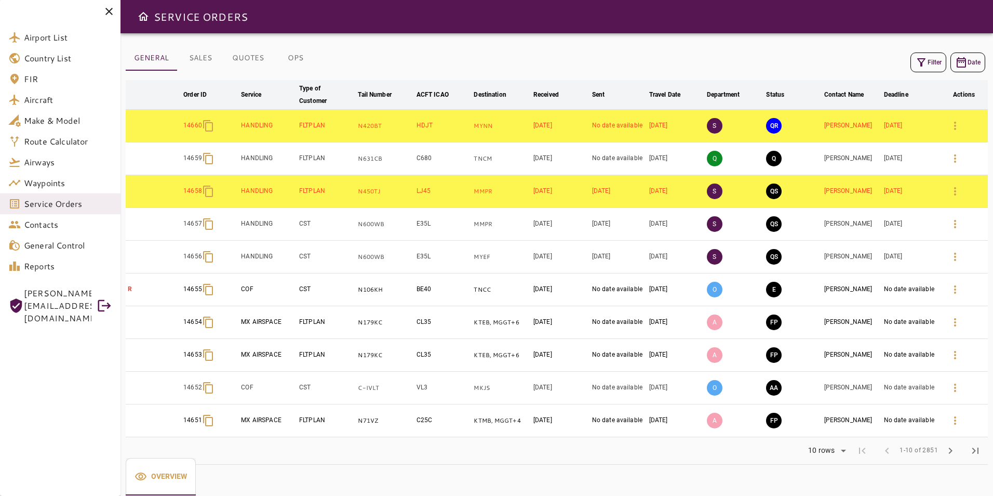
click at [298, 61] on button "OPS" at bounding box center [295, 58] width 47 height 25
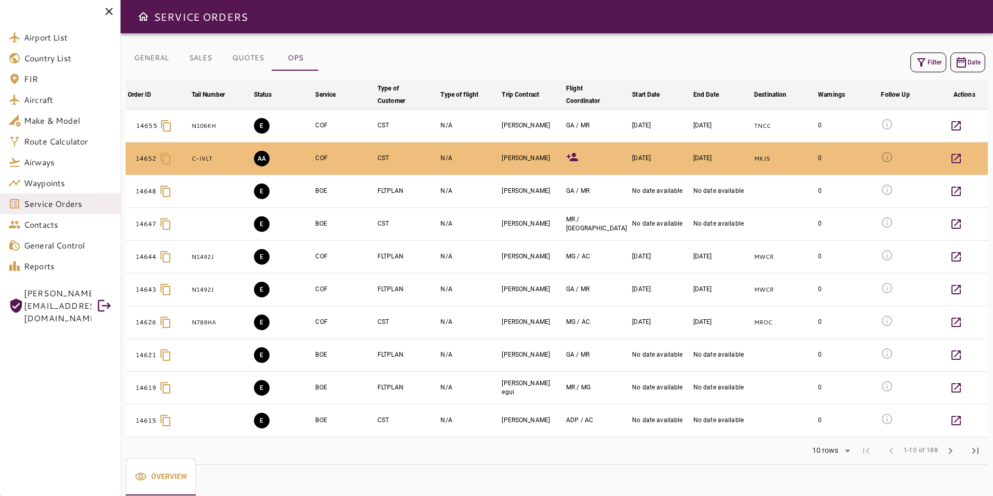
click at [921, 61] on icon "button" at bounding box center [921, 62] width 12 height 12
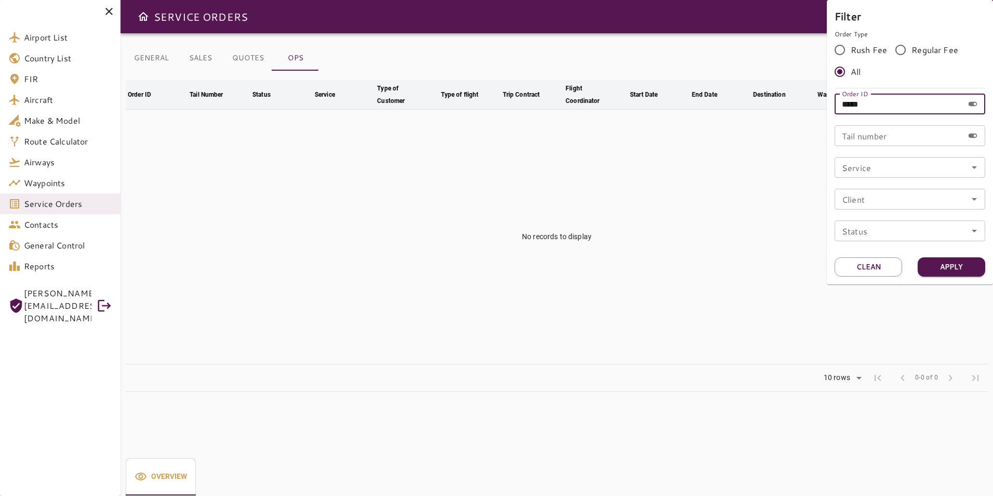
drag, startPoint x: 806, startPoint y: 98, endPoint x: 789, endPoint y: 98, distance: 17.1
click at [789, 98] on div "Filter Order Type Rush Fee Regular Fee All Order ID ***** Order ID Tail number …" at bounding box center [496, 248] width 993 height 496
click at [858, 164] on input "Service" at bounding box center [910, 167] width 144 height 15
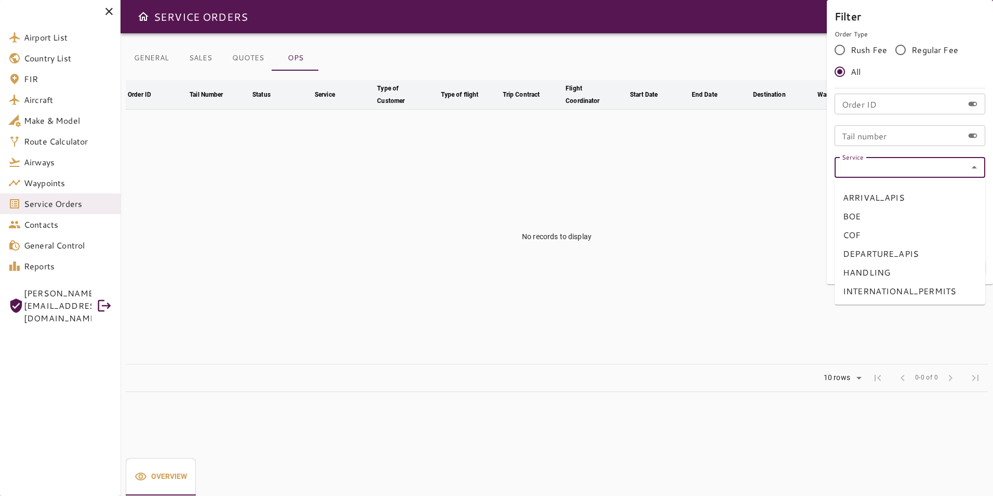
click at [876, 228] on li "COF" at bounding box center [910, 234] width 151 height 19
type input "***"
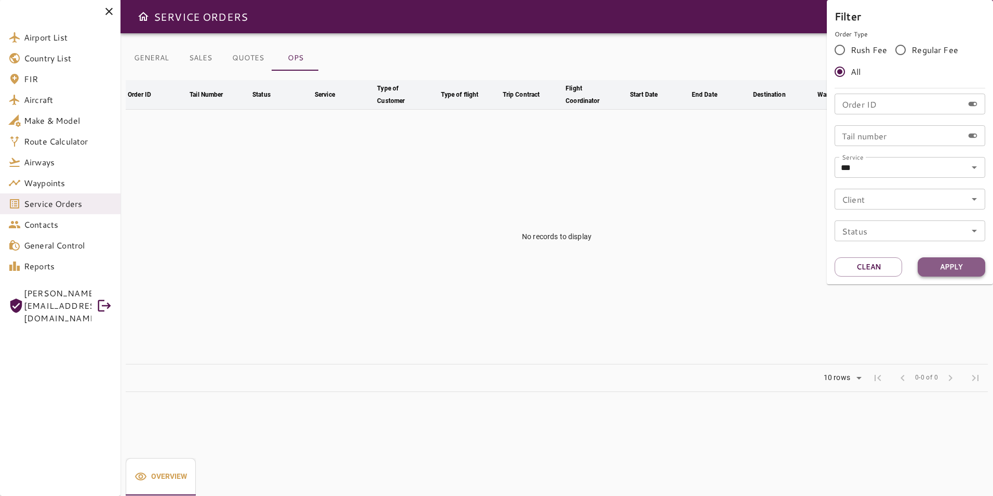
click at [927, 274] on button "Apply" at bounding box center [952, 266] width 68 height 19
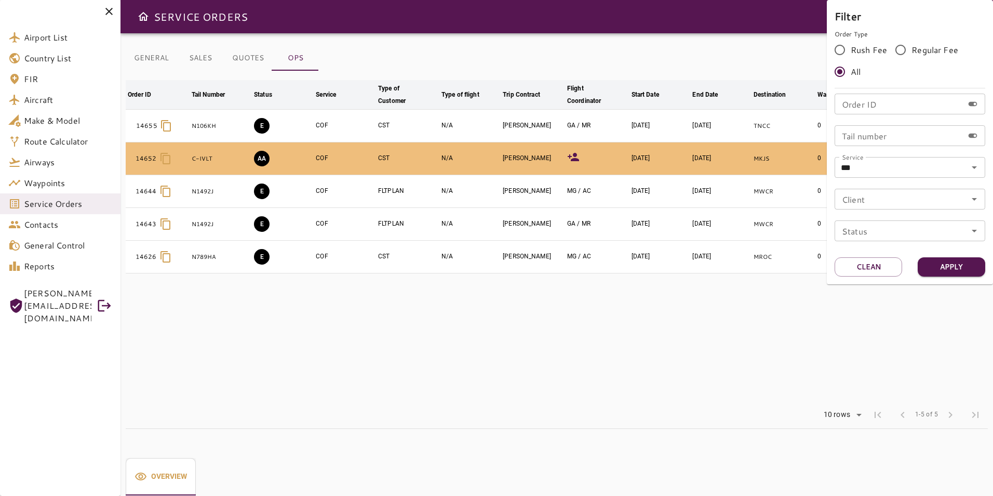
click at [693, 277] on div at bounding box center [496, 248] width 993 height 496
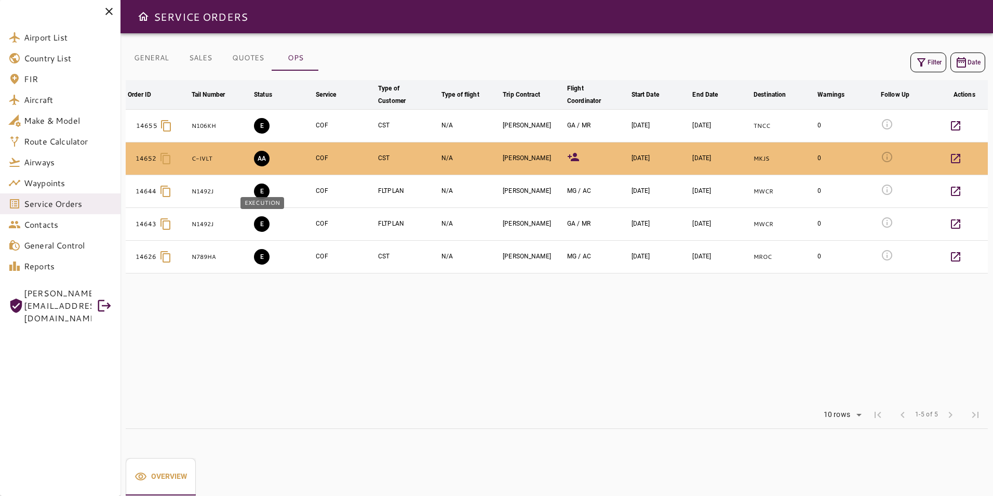
click at [259, 223] on button "E" at bounding box center [262, 224] width 16 height 16
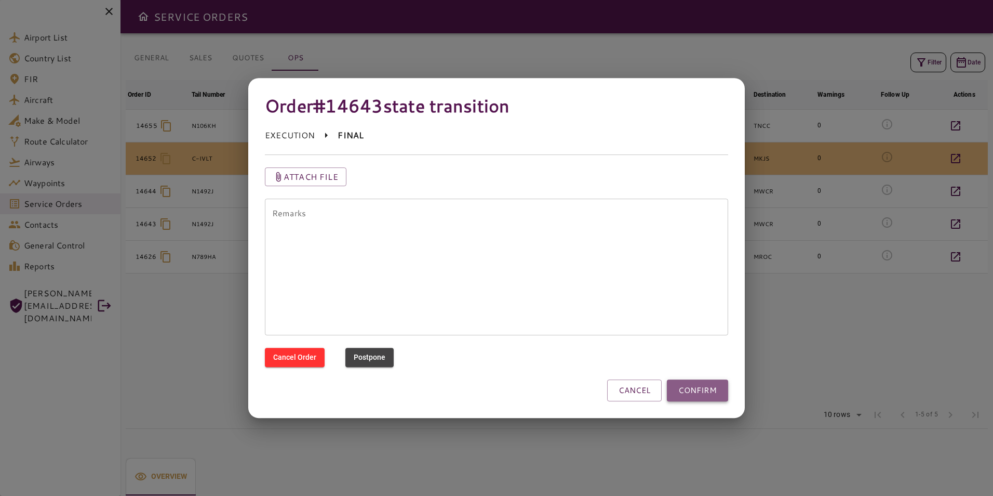
click at [702, 385] on button "CONFIRM" at bounding box center [697, 390] width 61 height 22
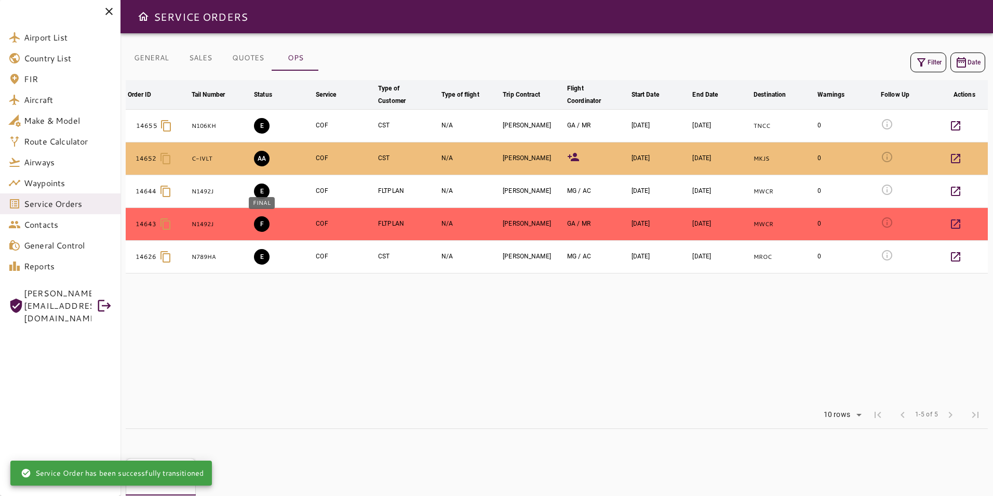
click at [262, 226] on button "F" at bounding box center [262, 224] width 16 height 16
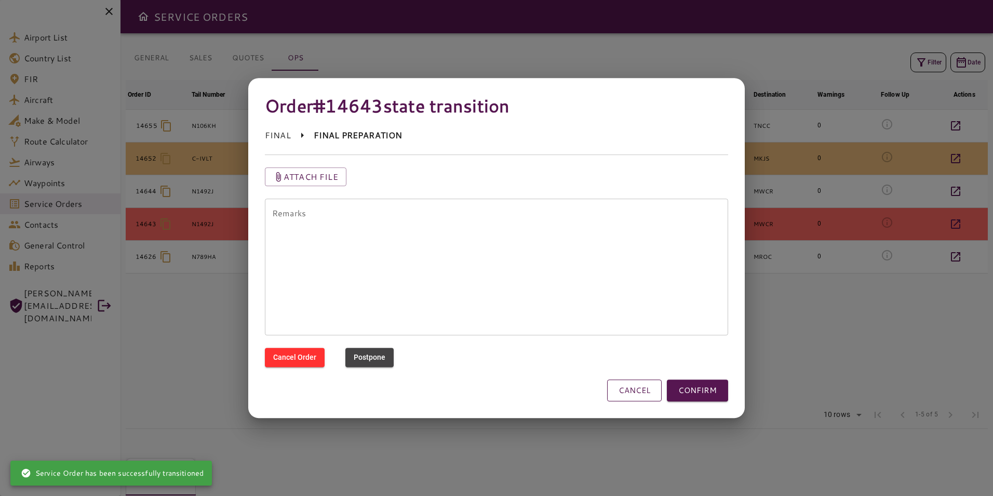
click at [631, 385] on button "CANCEL" at bounding box center [634, 390] width 55 height 22
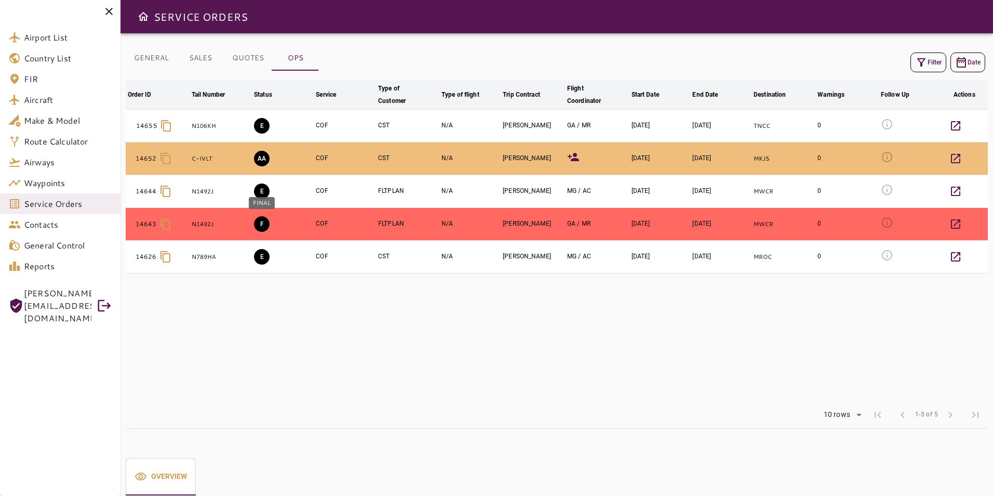
click at [264, 223] on button "F" at bounding box center [262, 224] width 16 height 16
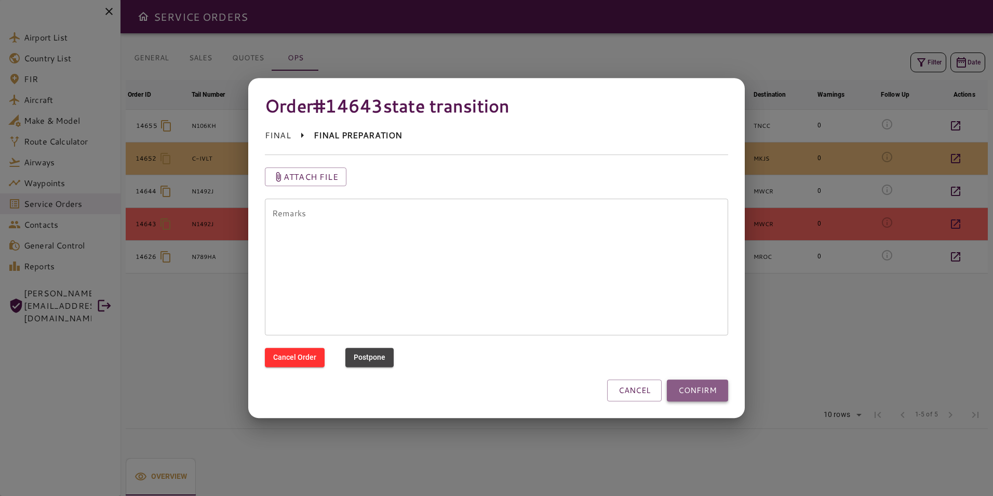
click at [703, 391] on button "CONFIRM" at bounding box center [697, 390] width 61 height 22
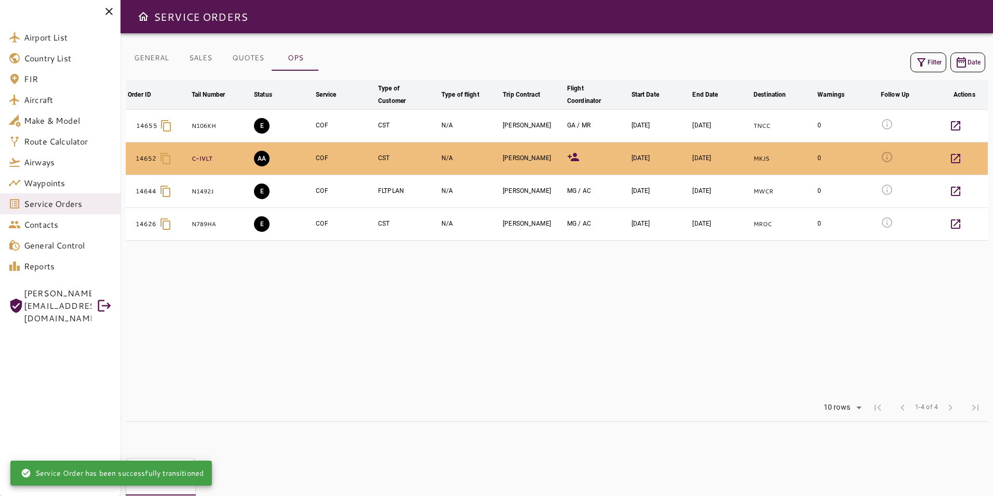
click at [199, 158] on p "C-IVLT" at bounding box center [221, 158] width 58 height 9
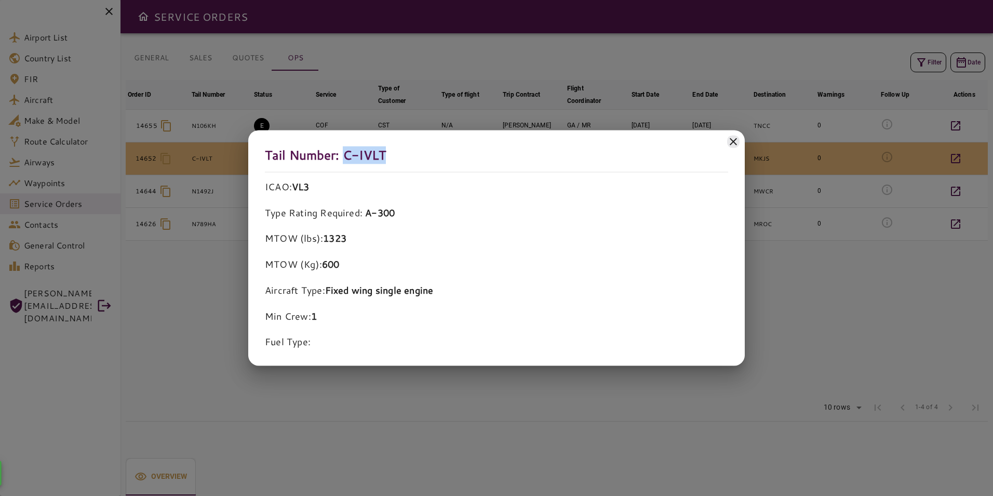
drag, startPoint x: 396, startPoint y: 154, endPoint x: 341, endPoint y: 154, distance: 55.6
click at [341, 154] on h5 "Tail Number: C-IVLT" at bounding box center [496, 159] width 463 height 25
copy h5 "C-IVLT"
click at [208, 320] on div at bounding box center [496, 248] width 993 height 496
click at [200, 322] on div at bounding box center [496, 248] width 993 height 496
